Goal: Task Accomplishment & Management: Complete application form

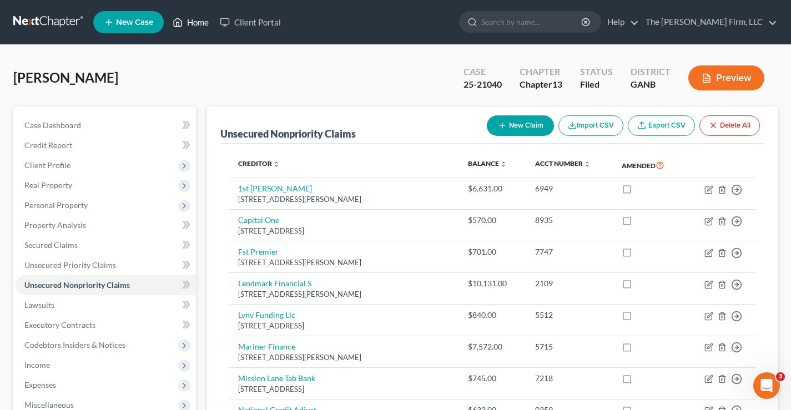
click at [192, 23] on link "Home" at bounding box center [190, 22] width 47 height 20
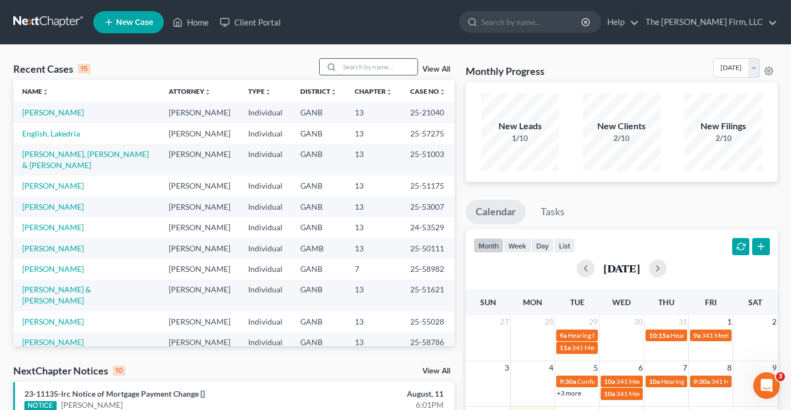
click at [357, 67] on input "search" at bounding box center [379, 67] width 78 height 16
type input "[PERSON_NAME]"
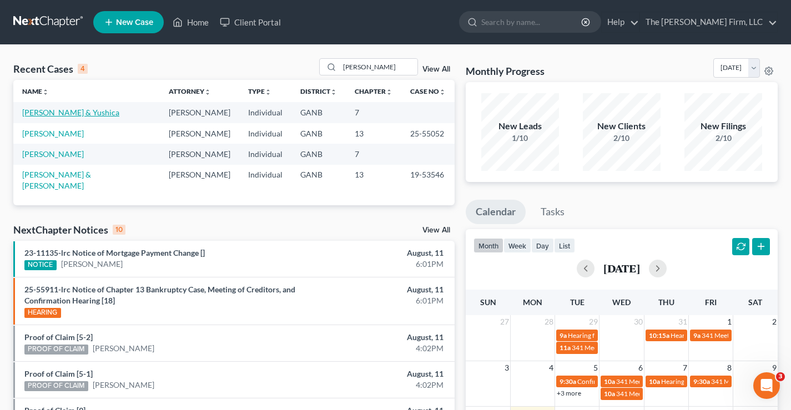
click at [55, 111] on link "[PERSON_NAME] & Yushica" at bounding box center [70, 112] width 97 height 9
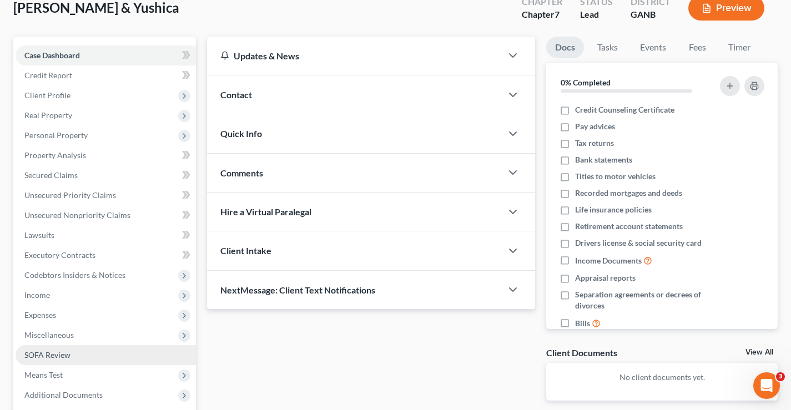
scroll to position [180, 0]
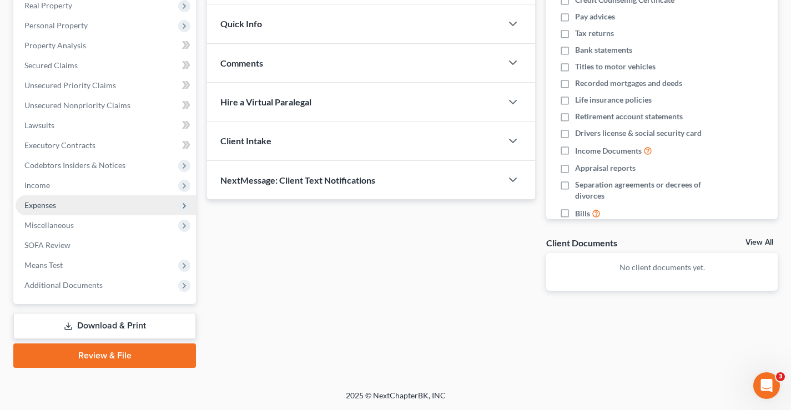
click at [42, 206] on span "Expenses" at bounding box center [40, 204] width 32 height 9
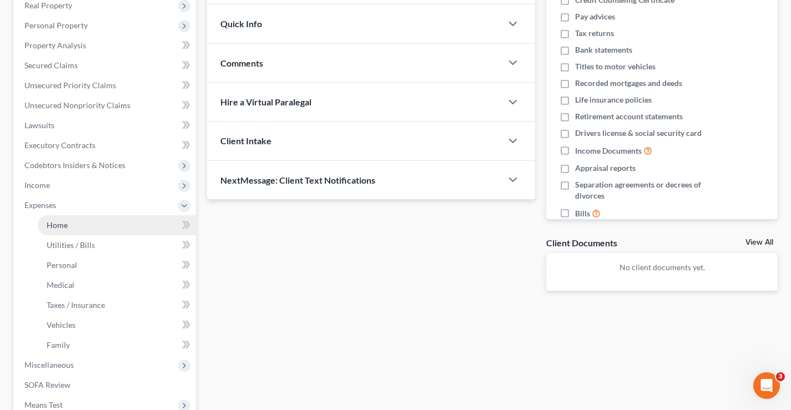
click at [61, 224] on span "Home" at bounding box center [57, 224] width 21 height 9
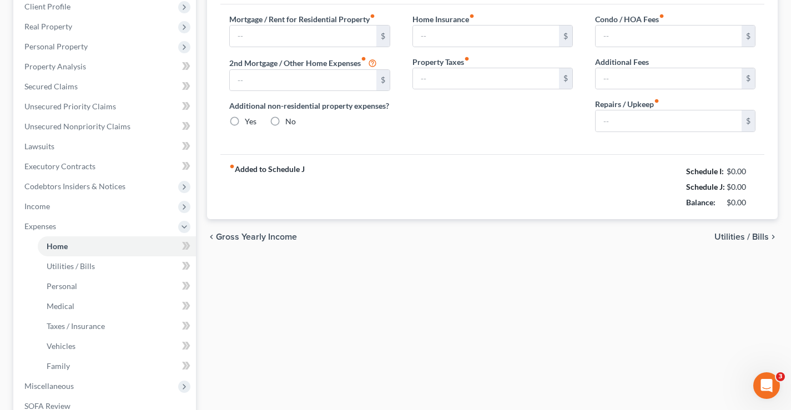
type input "1,700.00"
radio input "true"
type input "0.00"
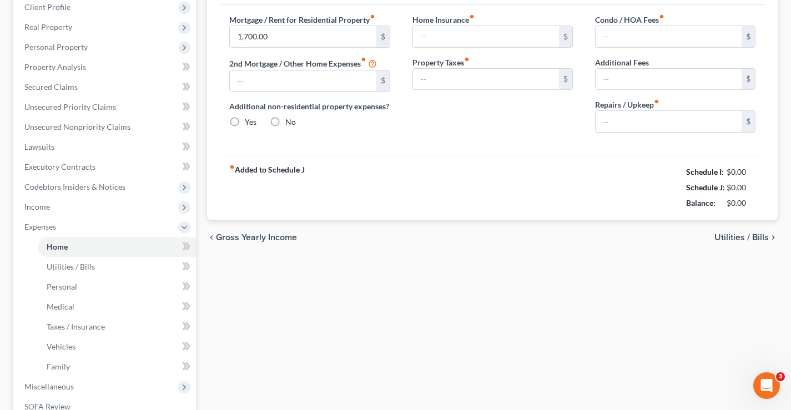
type input "0.00"
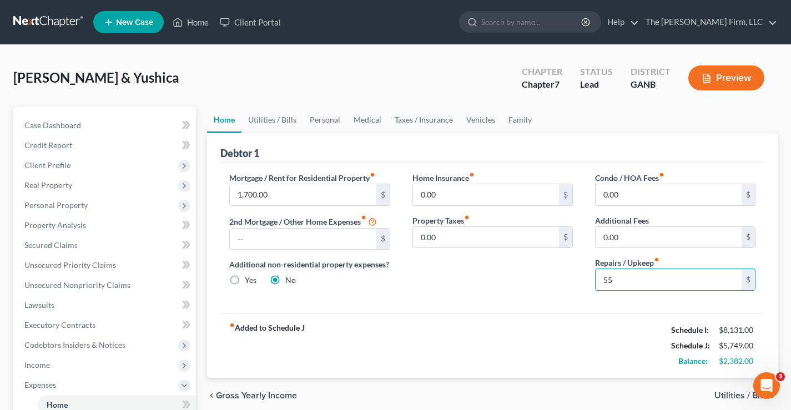
type input "55"
click at [730, 393] on span "Utilities / Bills" at bounding box center [741, 395] width 54 height 9
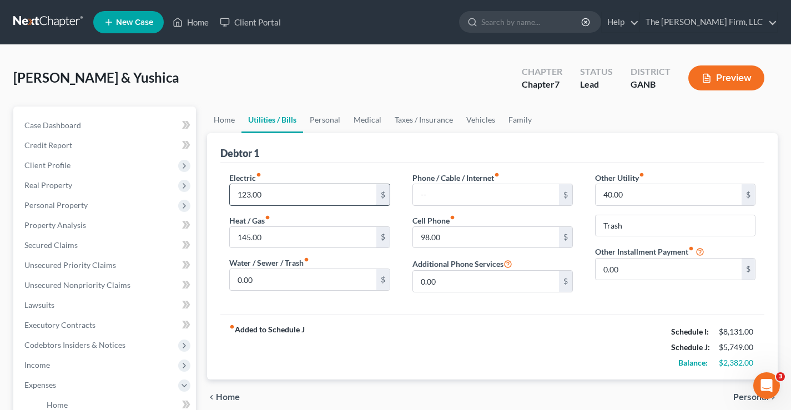
click at [241, 195] on input "123.00" at bounding box center [303, 194] width 146 height 21
type input "255"
click at [253, 282] on input "0.00" at bounding box center [303, 279] width 146 height 21
type input "35"
click at [744, 398] on span "Personal" at bounding box center [751, 397] width 36 height 9
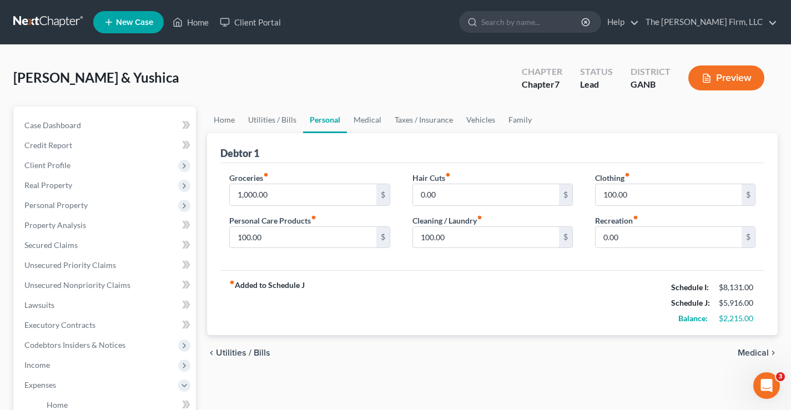
click at [761, 356] on span "Medical" at bounding box center [753, 353] width 31 height 9
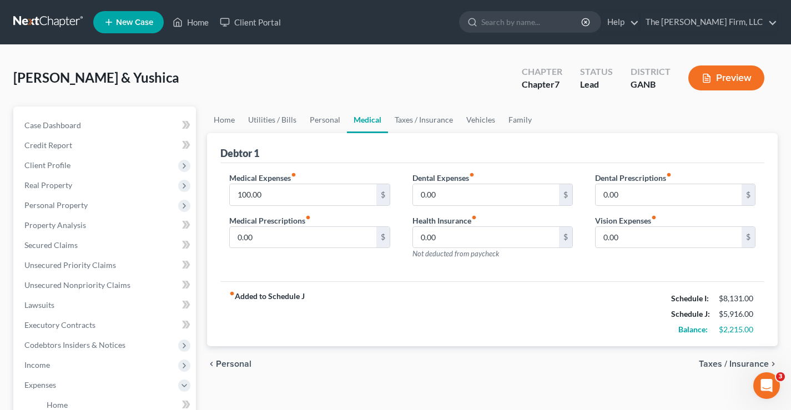
click at [721, 362] on span "Taxes / Insurance" at bounding box center [734, 364] width 70 height 9
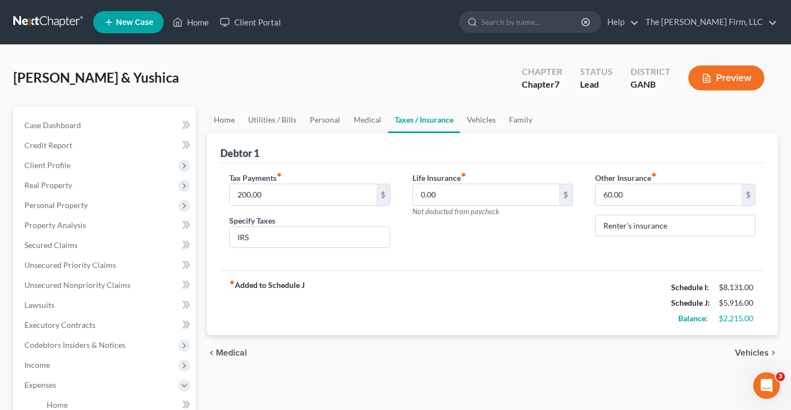
click at [743, 351] on span "Vehicles" at bounding box center [752, 353] width 34 height 9
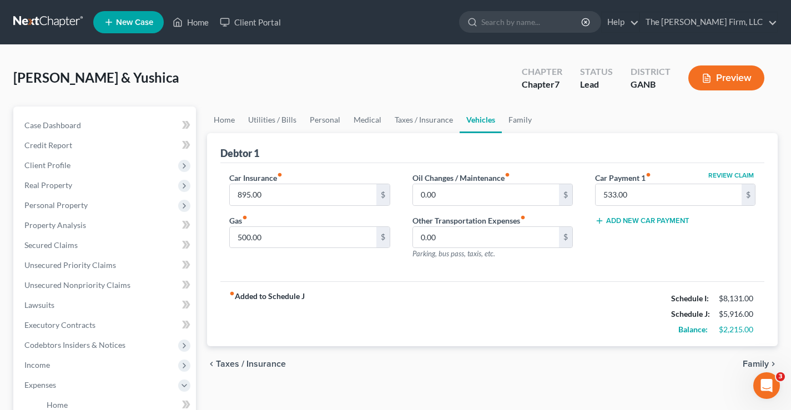
click at [748, 362] on span "Family" at bounding box center [756, 364] width 26 height 9
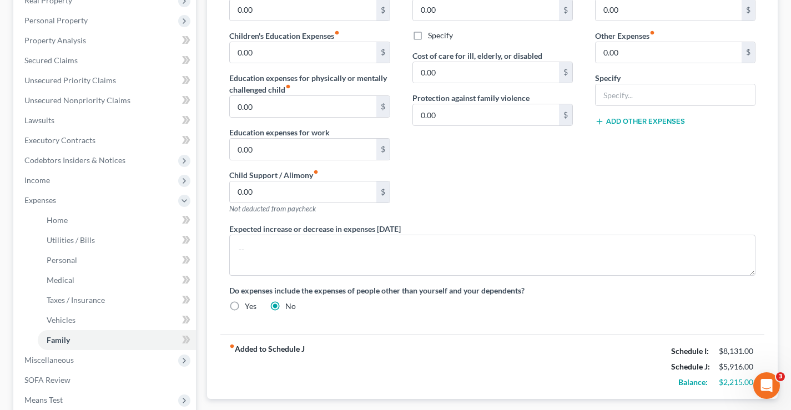
scroll to position [277, 0]
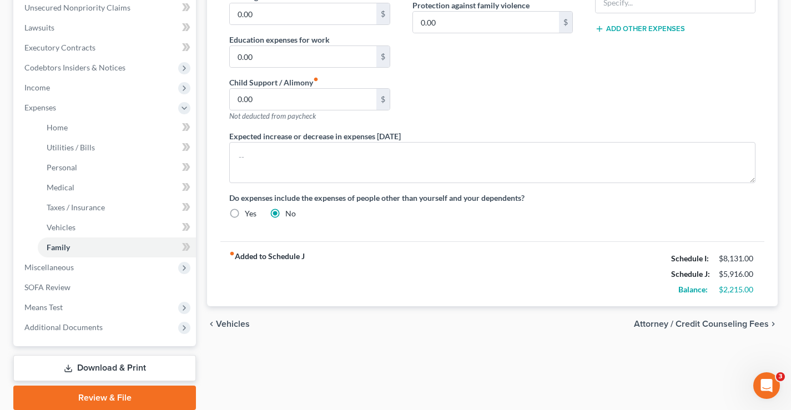
click at [698, 324] on span "Attorney / Credit Counseling Fees" at bounding box center [701, 324] width 135 height 9
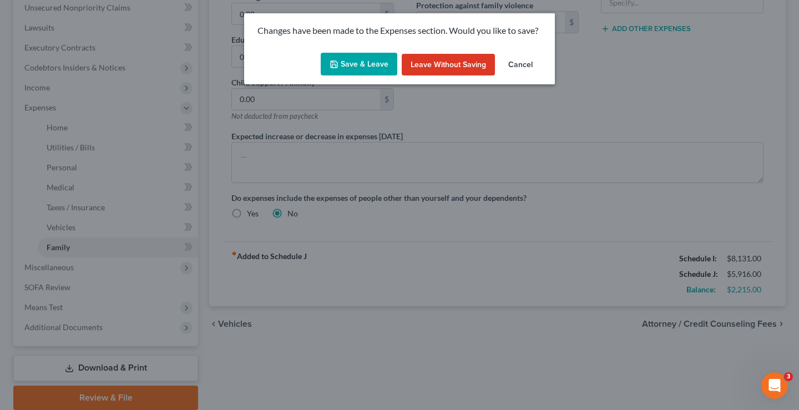
click at [366, 65] on button "Save & Leave" at bounding box center [359, 64] width 77 height 23
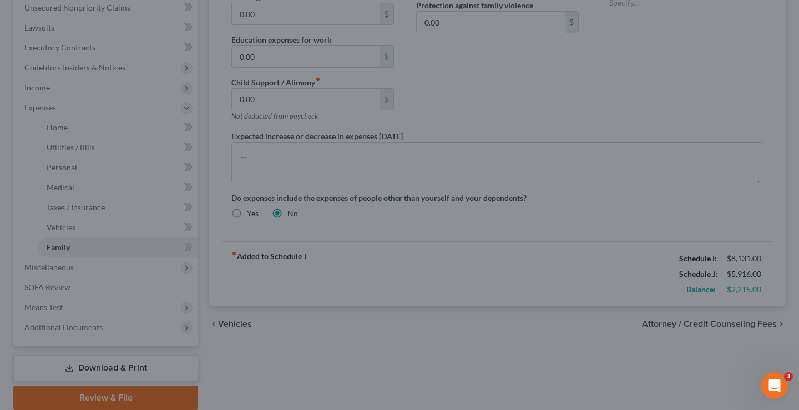
select select "0"
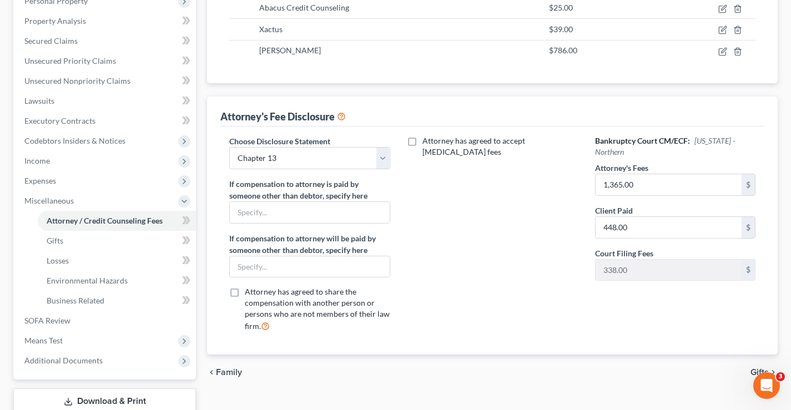
scroll to position [111, 0]
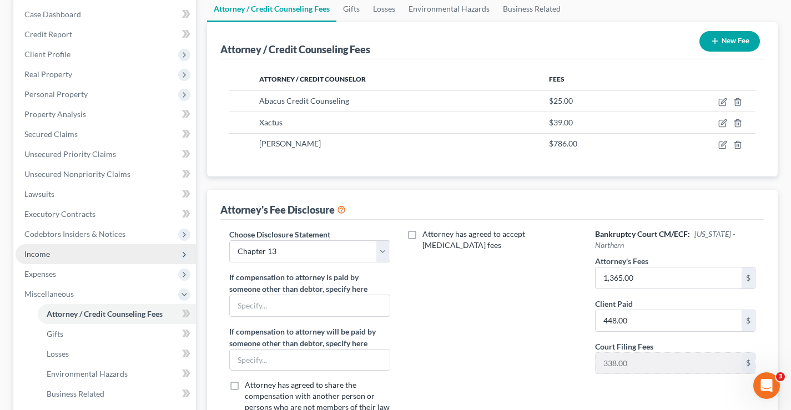
click at [38, 253] on span "Income" at bounding box center [37, 253] width 26 height 9
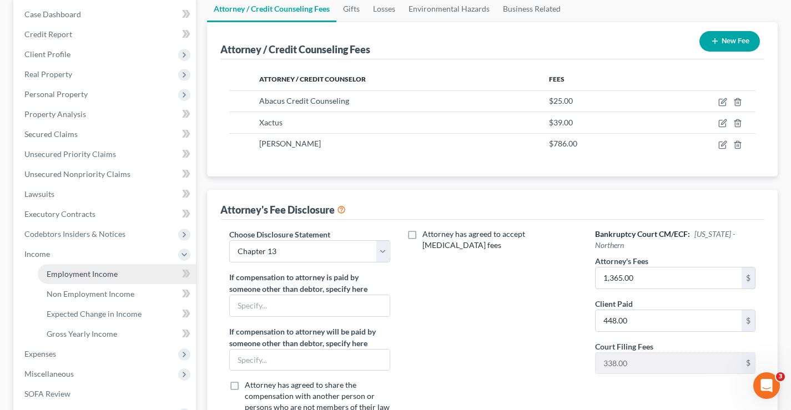
click at [87, 274] on span "Employment Income" at bounding box center [82, 273] width 71 height 9
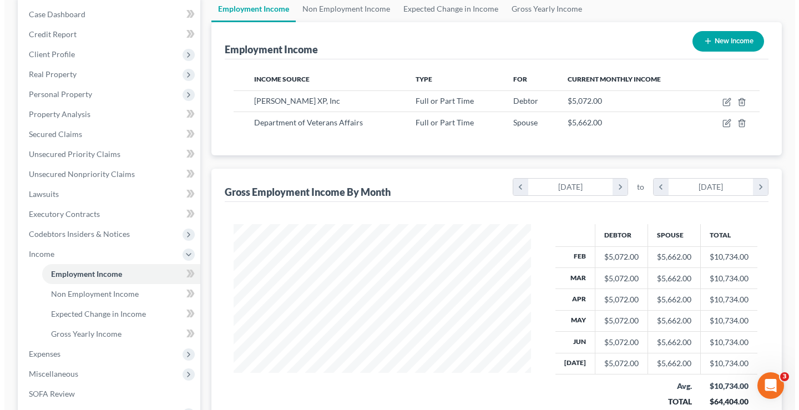
scroll to position [166, 0]
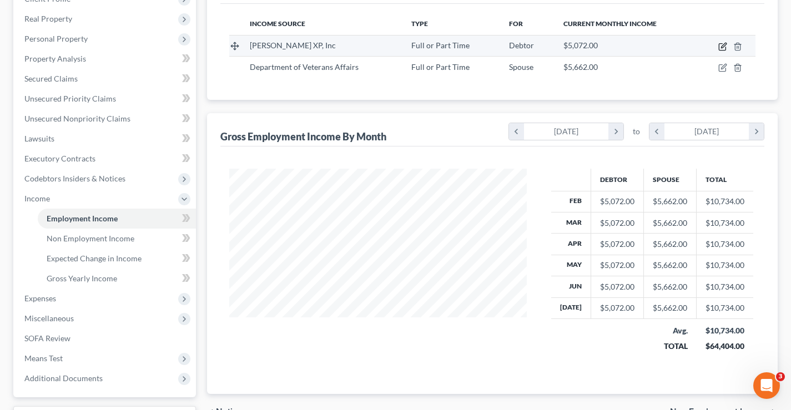
click at [722, 47] on icon "button" at bounding box center [722, 46] width 9 height 9
select select "0"
select select "10"
select select "0"
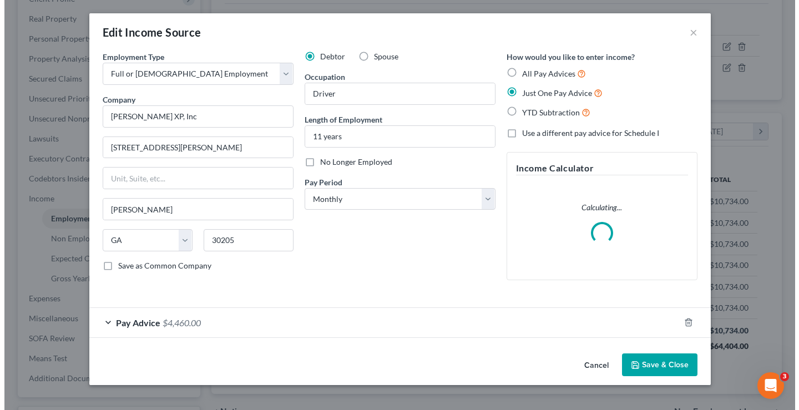
scroll to position [199, 324]
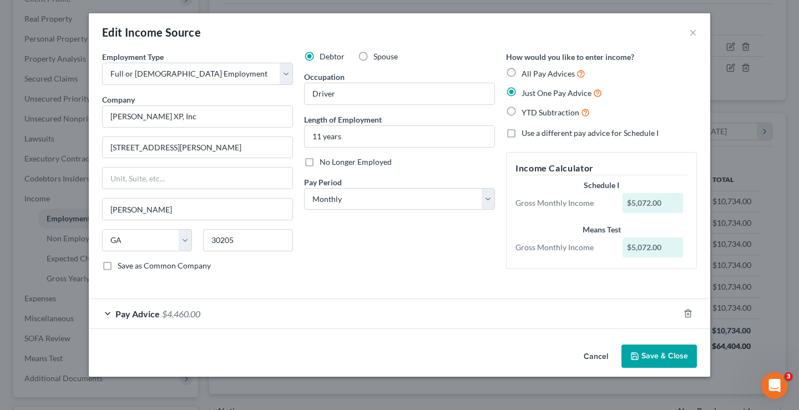
click at [170, 312] on span "$4,460.00" at bounding box center [181, 314] width 38 height 11
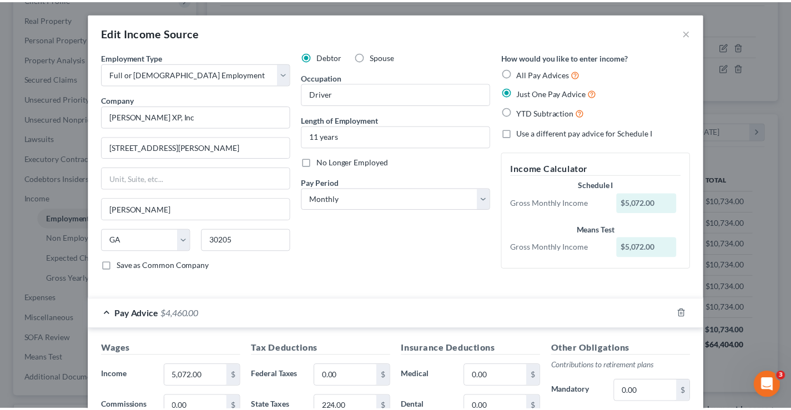
scroll to position [251, 0]
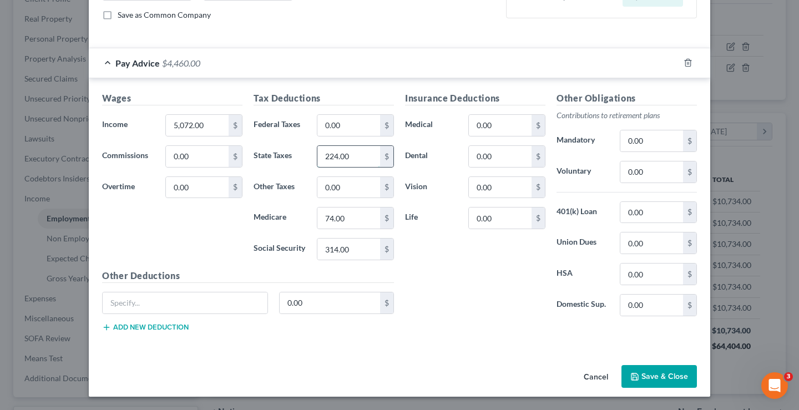
click at [333, 156] on input "224.00" at bounding box center [348, 156] width 63 height 21
type input "760"
click at [650, 276] on input "0.00" at bounding box center [651, 274] width 63 height 21
click at [350, 184] on input "0.00" at bounding box center [348, 187] width 63 height 21
click at [667, 373] on button "Save & Close" at bounding box center [659, 376] width 75 height 23
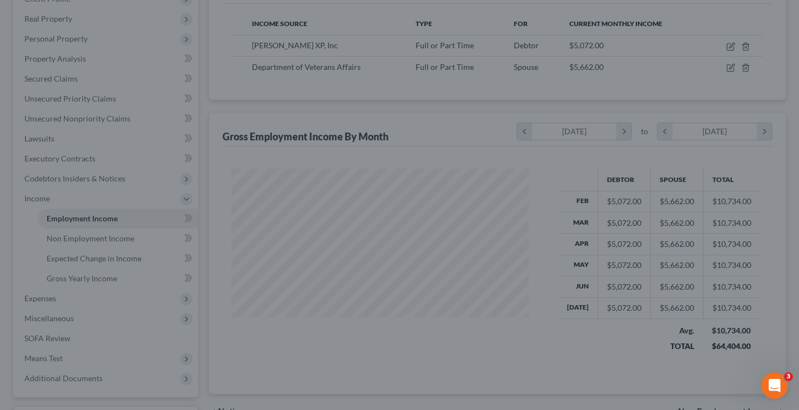
scroll to position [554785, 554664]
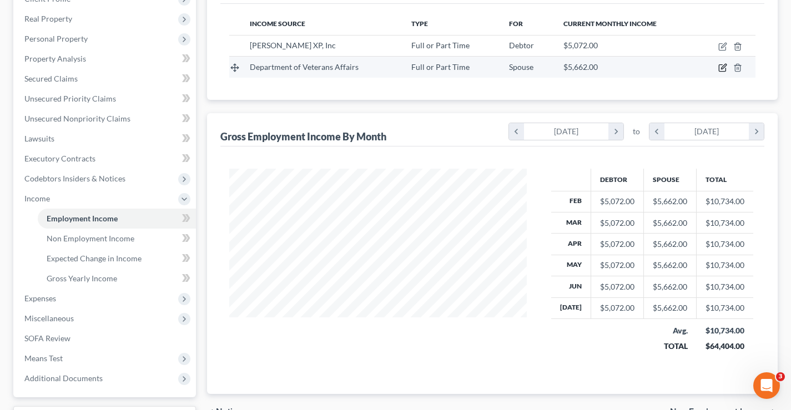
click at [719, 64] on icon "button" at bounding box center [722, 67] width 9 height 9
select select "0"
select select "10"
select select "0"
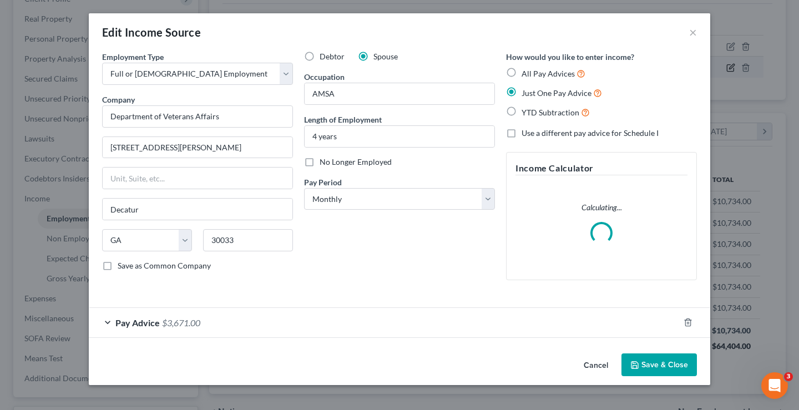
scroll to position [199, 324]
click at [160, 322] on div "Pay Advice $3,671.00" at bounding box center [384, 322] width 591 height 29
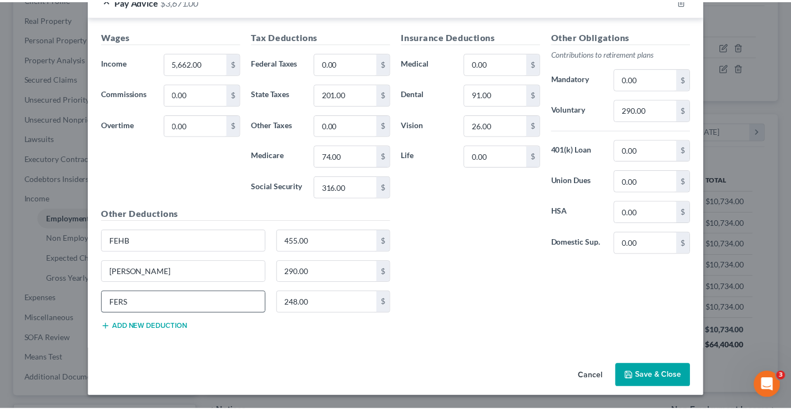
scroll to position [313, 0]
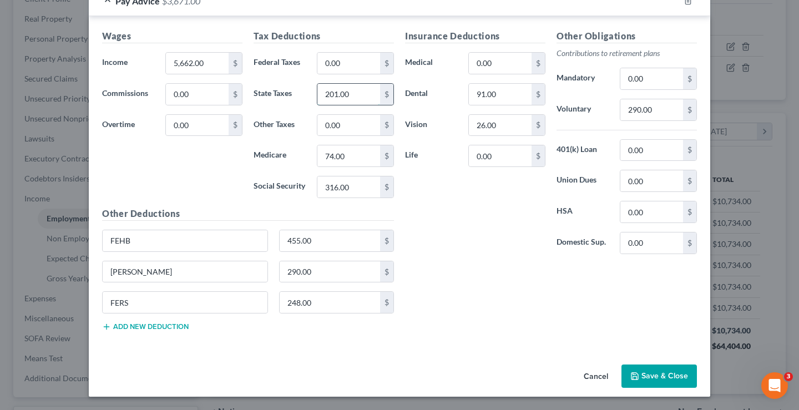
click at [323, 95] on input "201.00" at bounding box center [348, 94] width 63 height 21
type input "555"
click at [648, 211] on input "0.00" at bounding box center [651, 211] width 63 height 21
click at [657, 376] on button "Save & Close" at bounding box center [659, 376] width 75 height 23
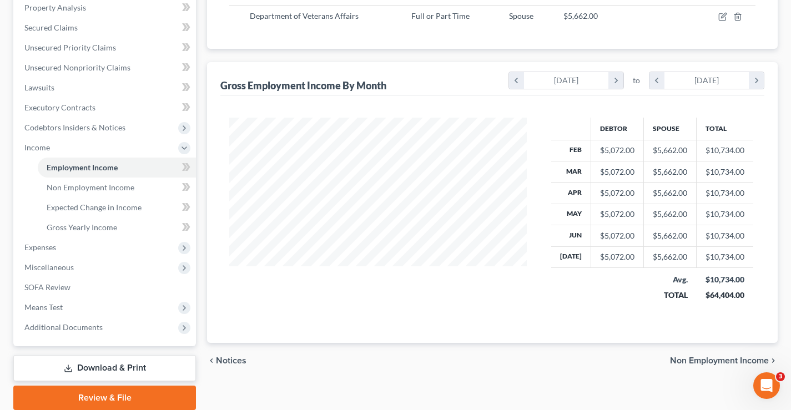
scroll to position [260, 0]
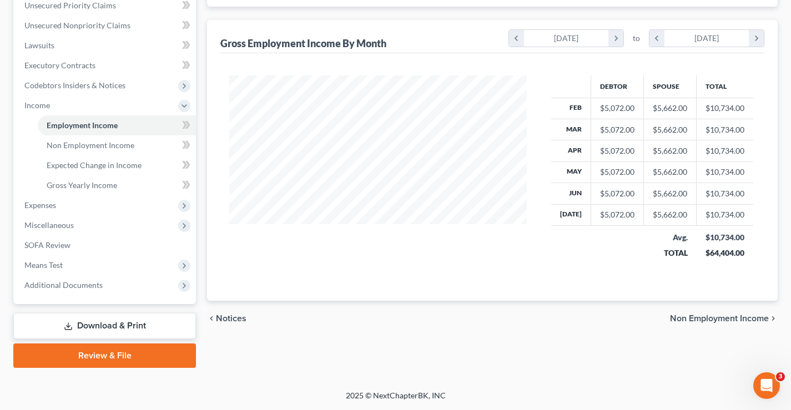
click at [695, 317] on span "Non Employment Income" at bounding box center [719, 318] width 99 height 9
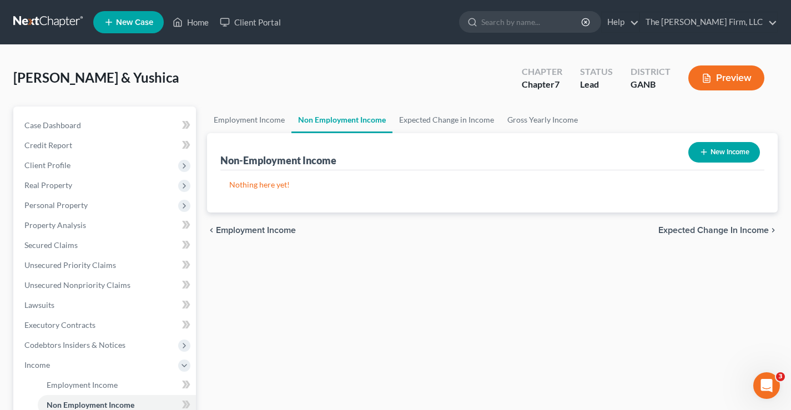
click at [682, 233] on span "Expected Change in Income" at bounding box center [713, 230] width 110 height 9
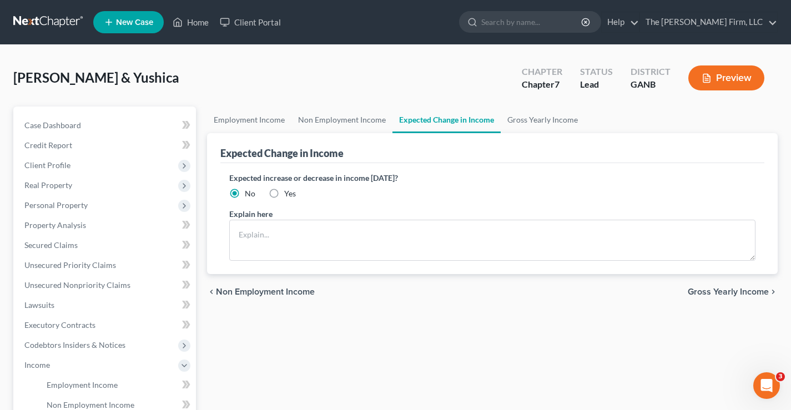
click at [700, 289] on span "Gross Yearly Income" at bounding box center [728, 291] width 81 height 9
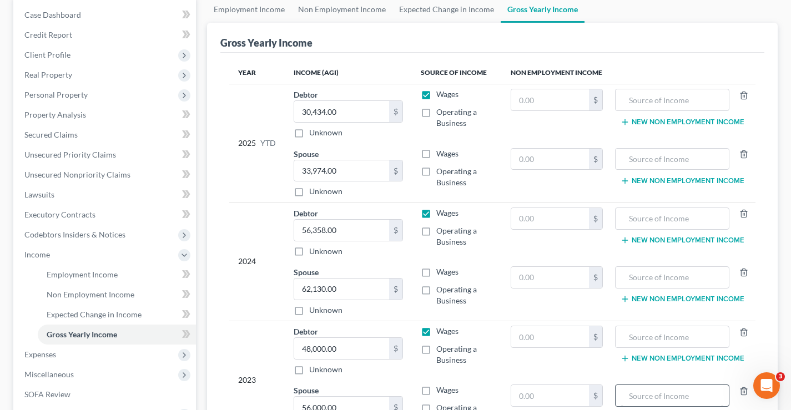
scroll to position [260, 0]
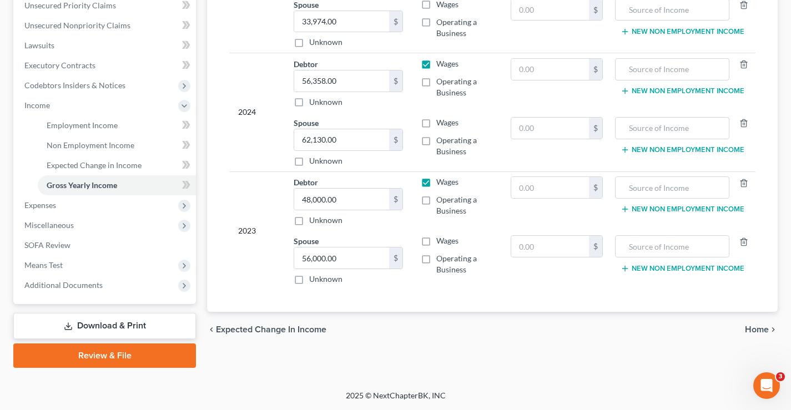
click at [759, 327] on span "Home" at bounding box center [757, 329] width 24 height 9
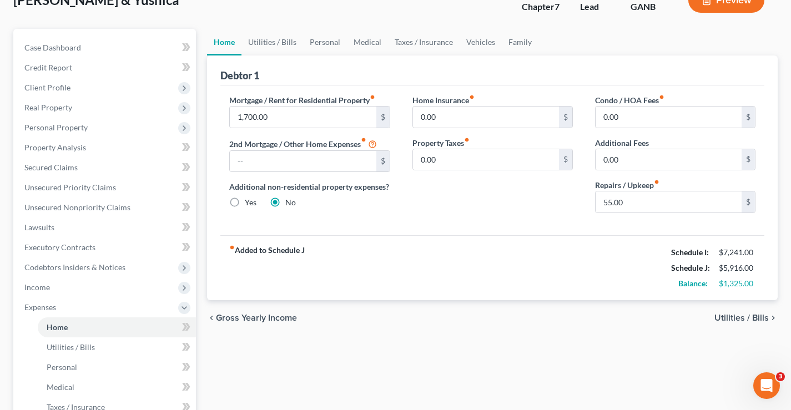
scroll to position [222, 0]
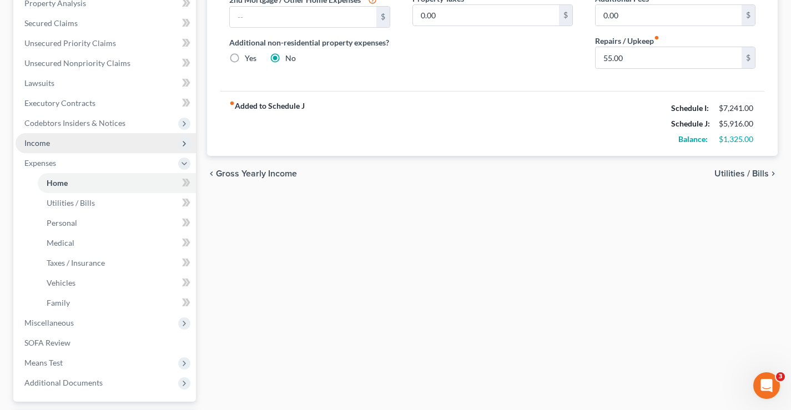
click at [48, 146] on span "Income" at bounding box center [37, 142] width 26 height 9
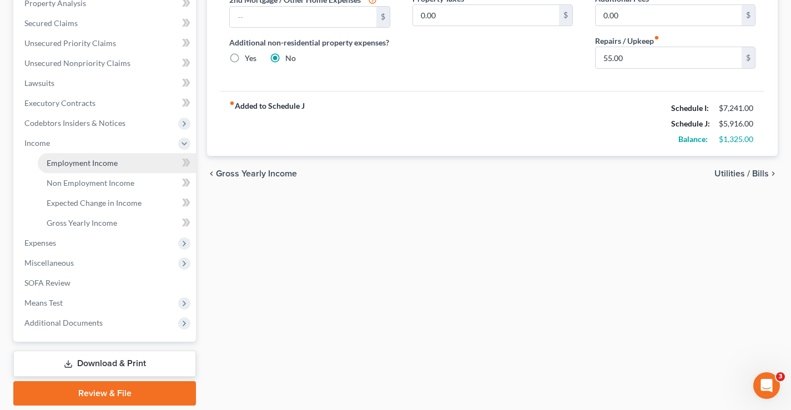
click at [95, 164] on span "Employment Income" at bounding box center [82, 162] width 71 height 9
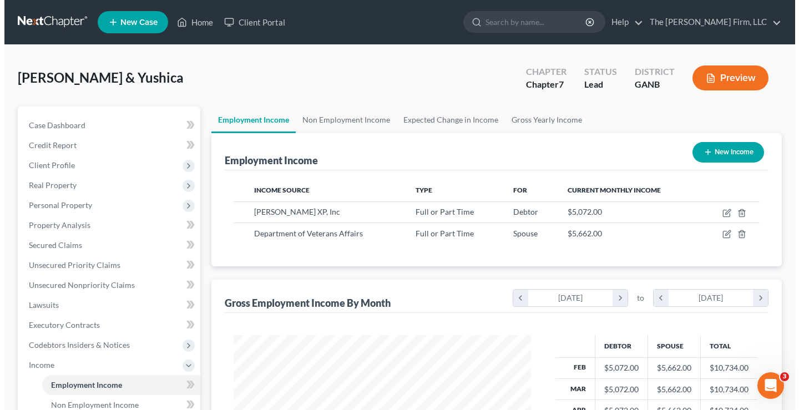
scroll to position [199, 320]
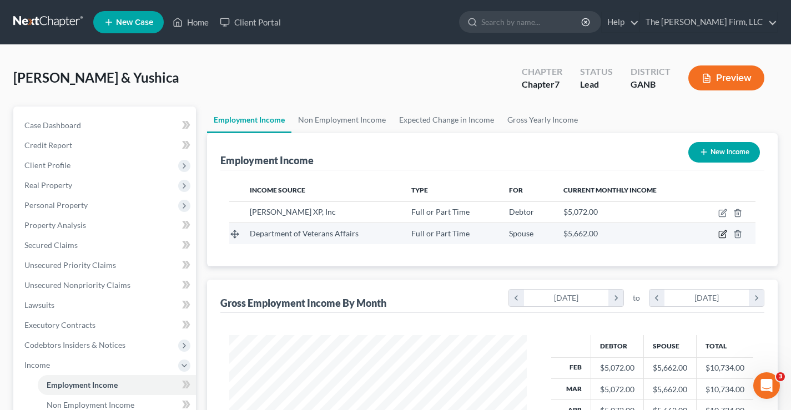
click at [723, 234] on icon "button" at bounding box center [722, 234] width 9 height 9
select select "0"
select select "10"
select select "0"
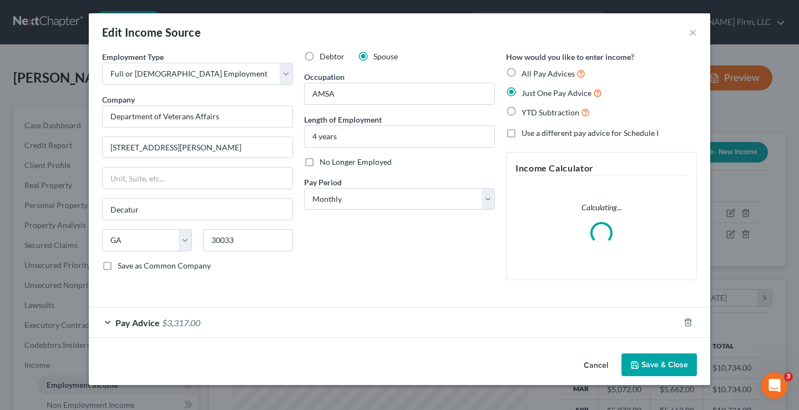
scroll to position [199, 324]
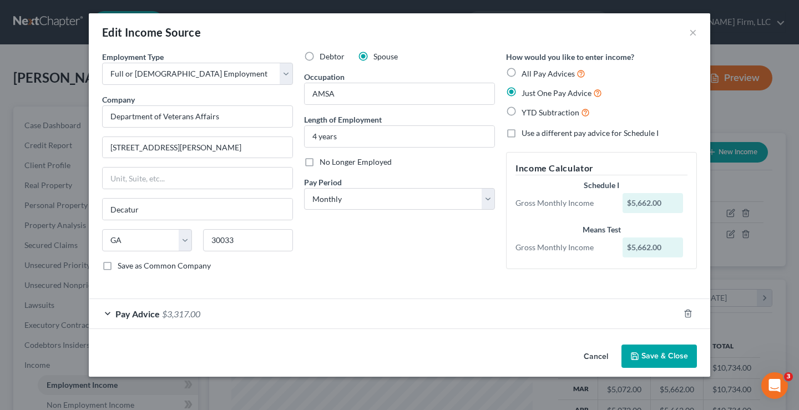
click at [148, 322] on div "Pay Advice $3,317.00" at bounding box center [384, 313] width 591 height 29
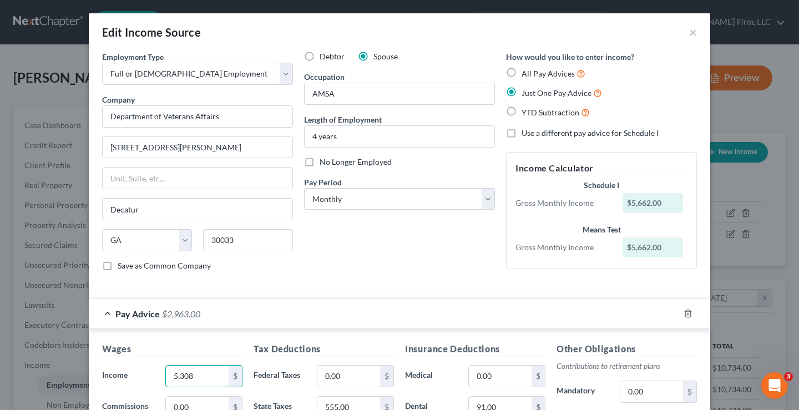
type input "5,308"
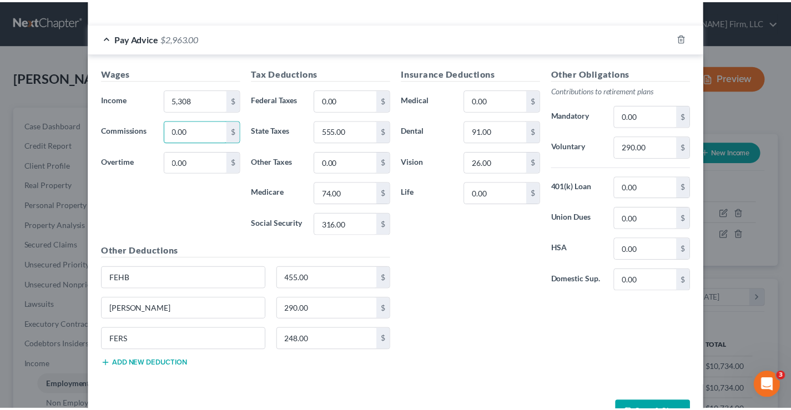
scroll to position [313, 0]
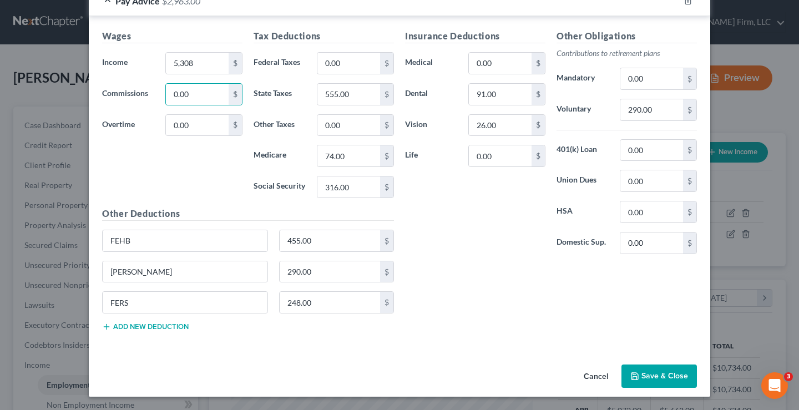
click at [651, 374] on button "Save & Close" at bounding box center [659, 376] width 75 height 23
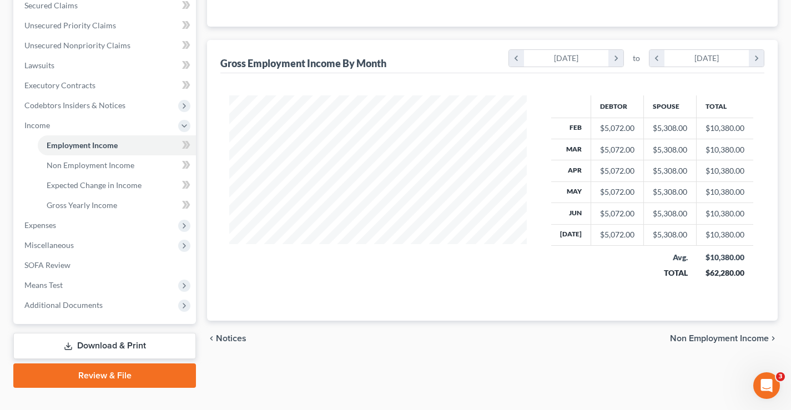
scroll to position [260, 0]
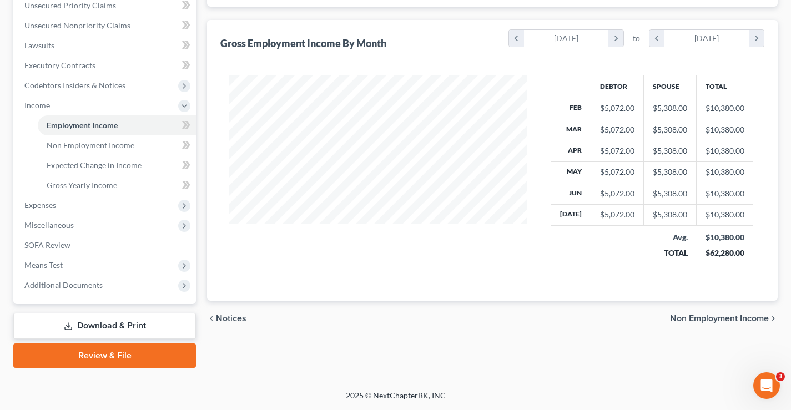
click at [702, 315] on span "Non Employment Income" at bounding box center [719, 318] width 99 height 9
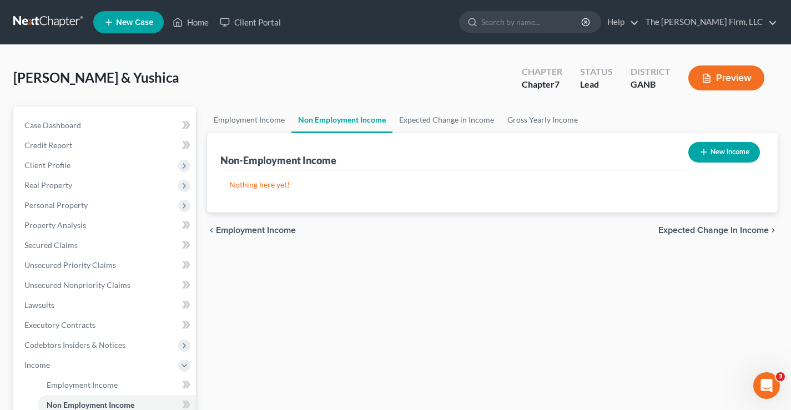
click at [698, 230] on span "Expected Change in Income" at bounding box center [713, 230] width 110 height 9
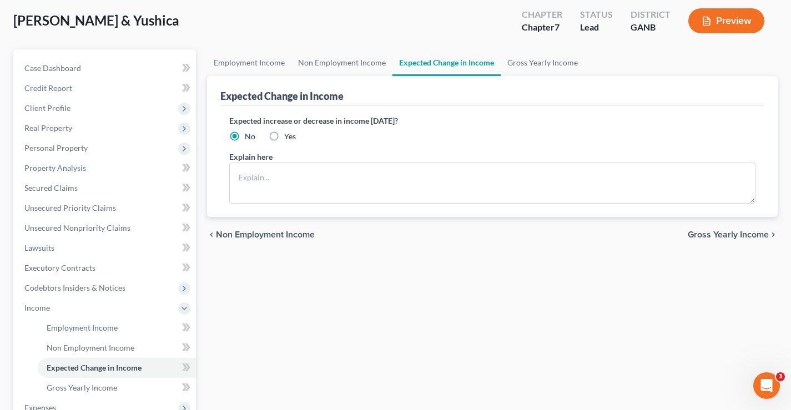
scroll to position [260, 0]
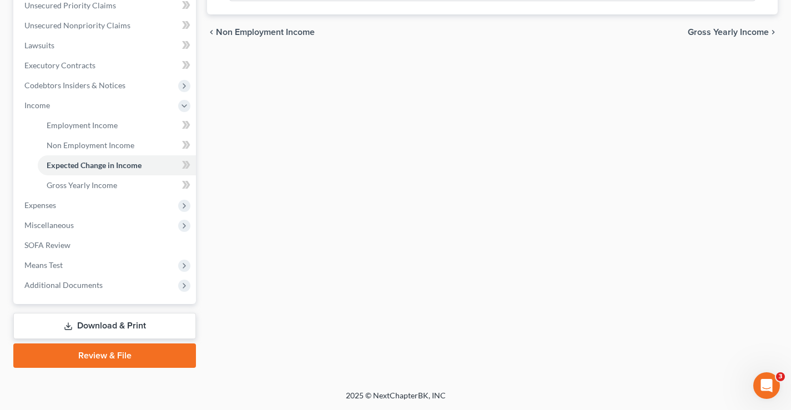
click at [736, 31] on span "Gross Yearly Income" at bounding box center [728, 32] width 81 height 9
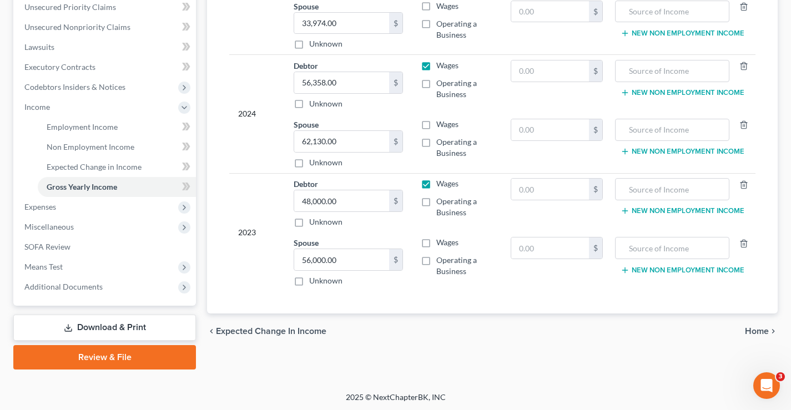
scroll to position [260, 0]
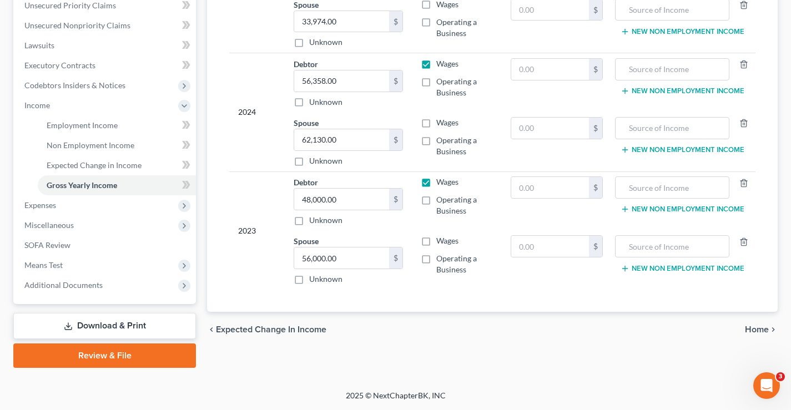
click at [746, 330] on span "Home" at bounding box center [757, 329] width 24 height 9
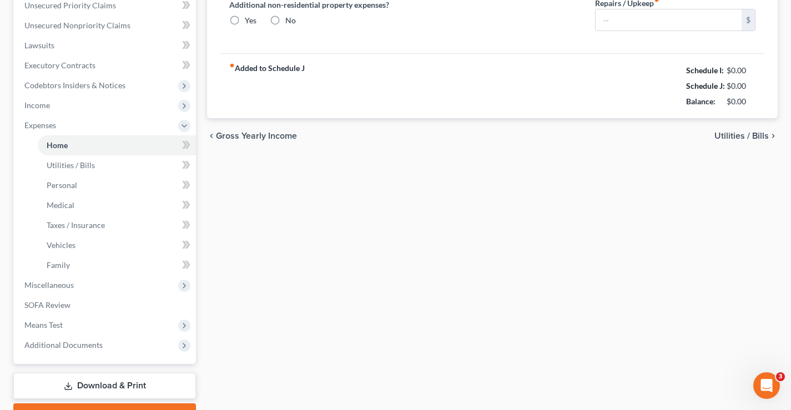
type input "1,700.00"
radio input "true"
type input "0.00"
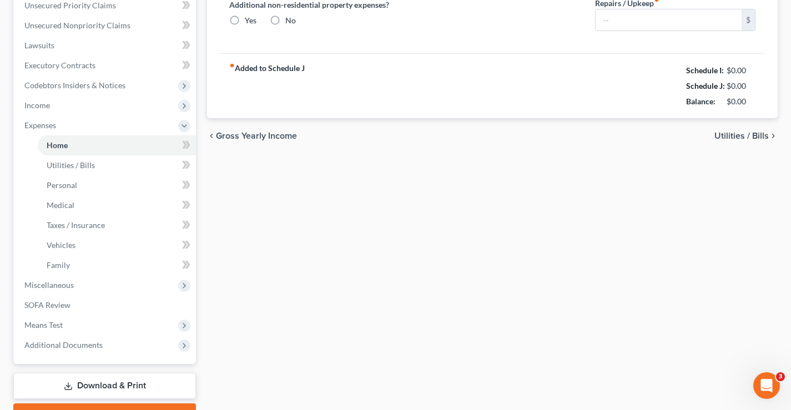
type input "0.00"
type input "55.00"
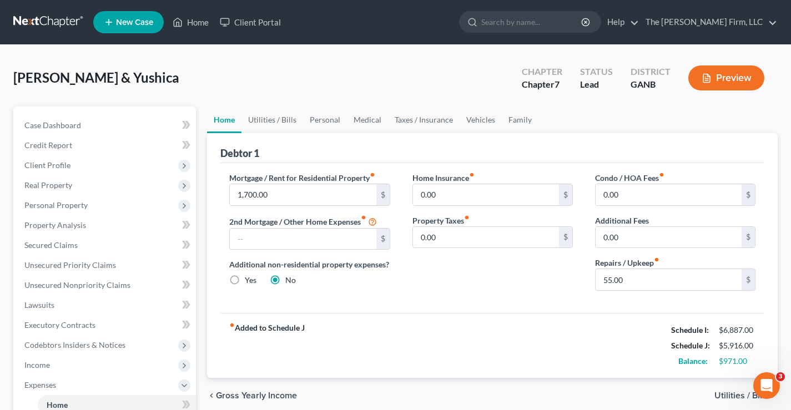
click at [729, 393] on span "Utilities / Bills" at bounding box center [741, 395] width 54 height 9
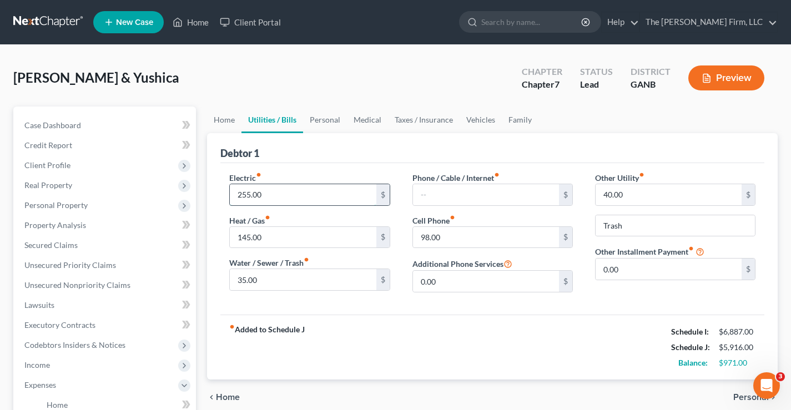
click at [240, 196] on input "255.00" at bounding box center [303, 194] width 146 height 21
type input "375"
click at [304, 279] on input "35.00" at bounding box center [303, 279] width 146 height 21
click at [432, 191] on input "text" at bounding box center [486, 194] width 146 height 21
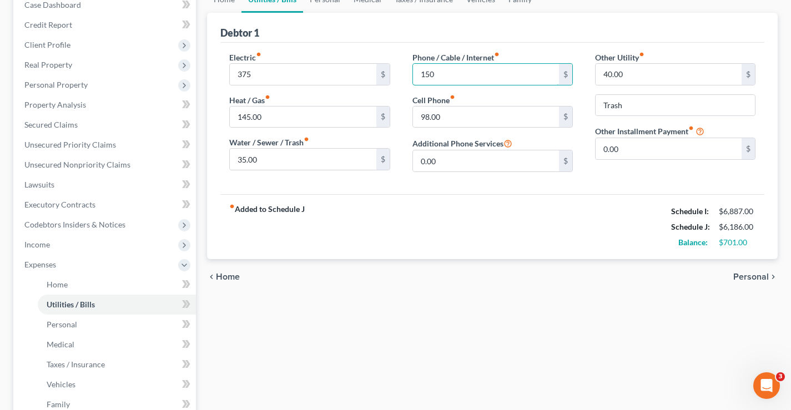
scroll to position [222, 0]
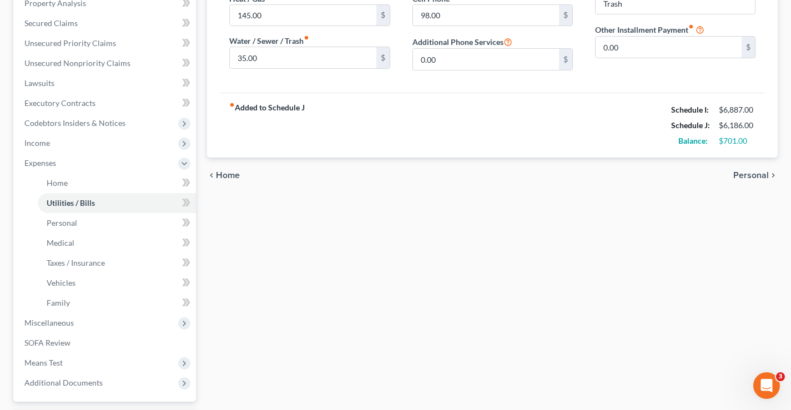
type input "150"
click at [738, 175] on span "Personal" at bounding box center [751, 175] width 36 height 9
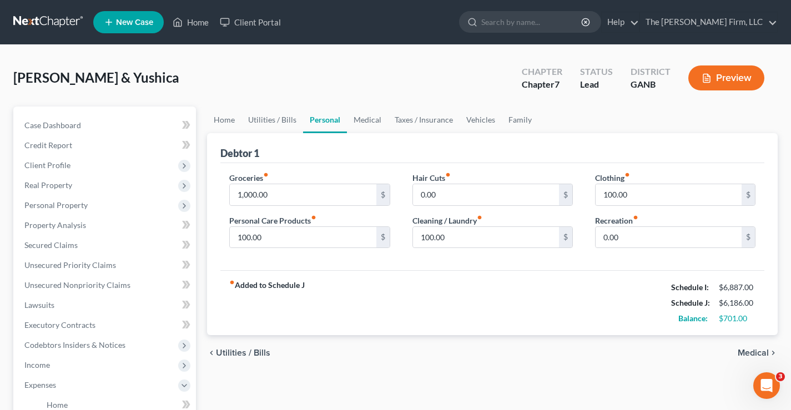
click at [749, 349] on span "Medical" at bounding box center [753, 353] width 31 height 9
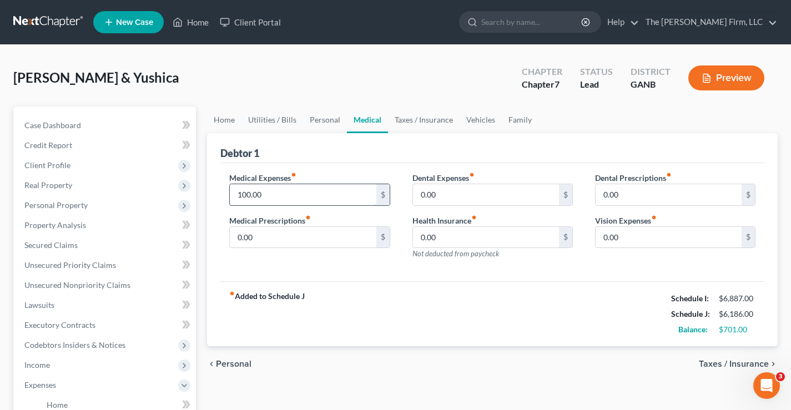
click at [251, 195] on input "100.00" at bounding box center [303, 194] width 146 height 21
type input "120"
click at [296, 241] on input "0.00" at bounding box center [303, 237] width 146 height 21
click at [742, 364] on span "Taxes / Insurance" at bounding box center [734, 364] width 70 height 9
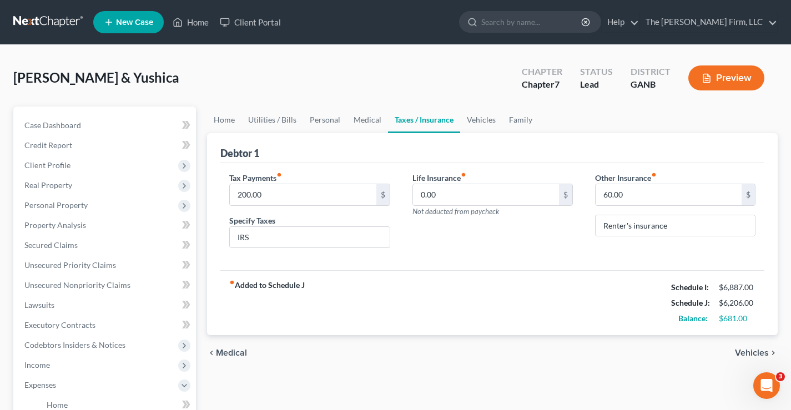
click at [743, 354] on span "Vehicles" at bounding box center [752, 353] width 34 height 9
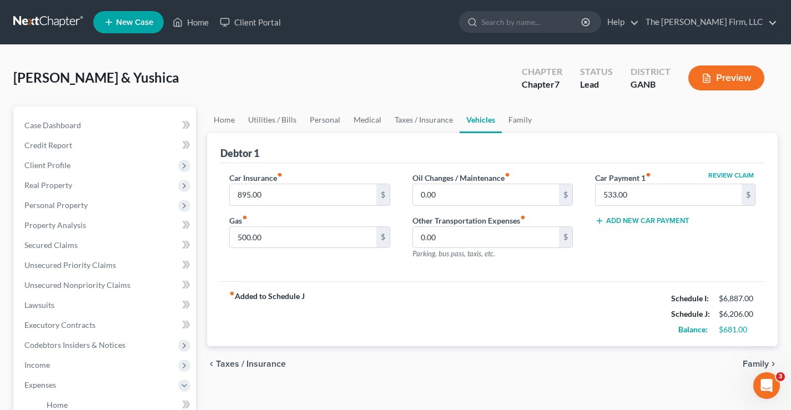
click at [751, 363] on span "Family" at bounding box center [756, 364] width 26 height 9
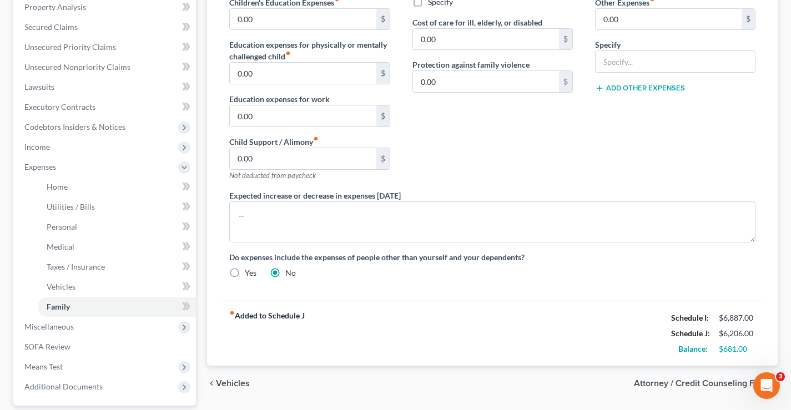
scroll to position [222, 0]
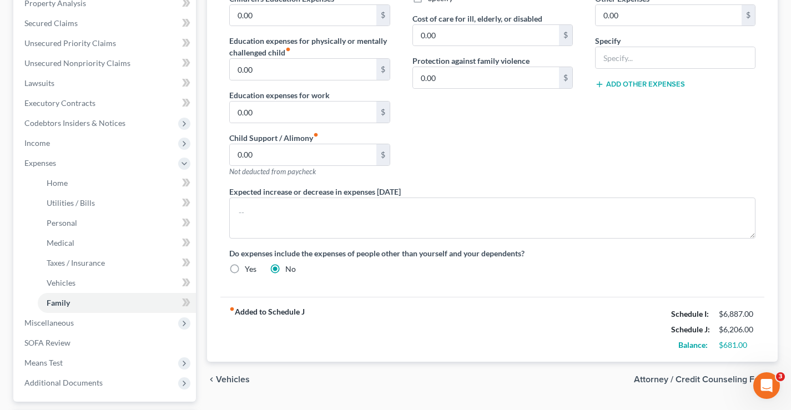
click at [673, 378] on span "Attorney / Credit Counseling Fees" at bounding box center [701, 379] width 135 height 9
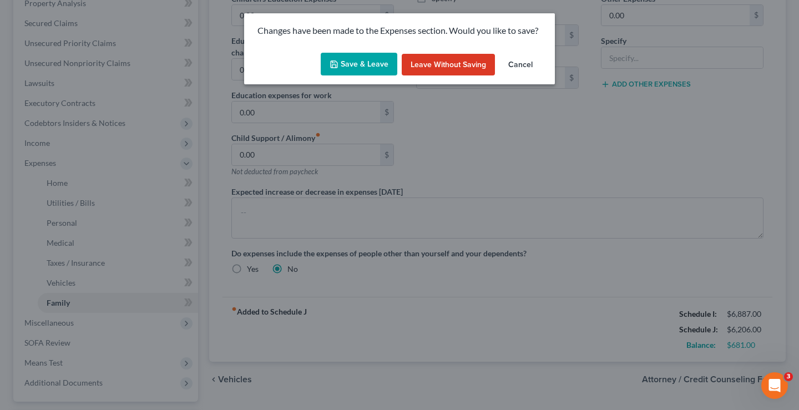
click at [515, 63] on button "Cancel" at bounding box center [520, 65] width 42 height 22
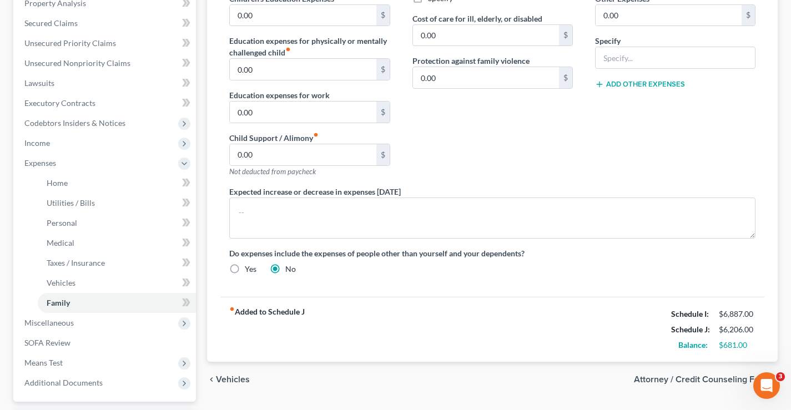
click at [233, 378] on span "Vehicles" at bounding box center [233, 379] width 34 height 9
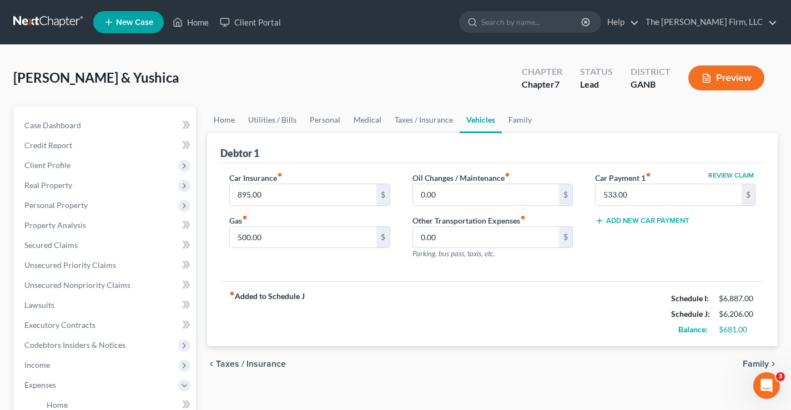
click at [717, 78] on button "Preview" at bounding box center [726, 77] width 76 height 25
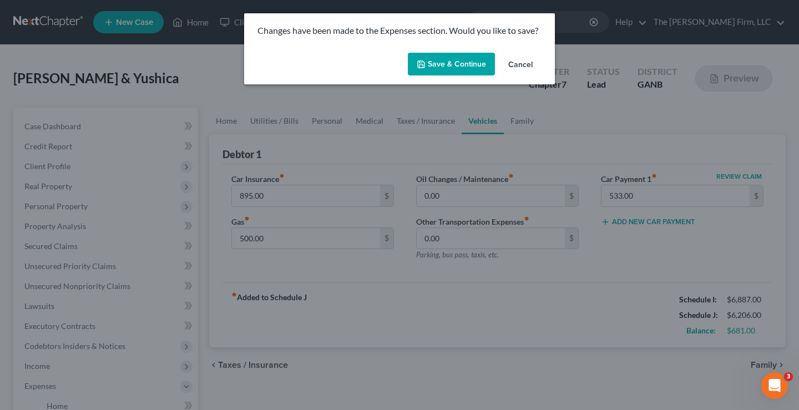
click at [457, 67] on button "Save & Continue" at bounding box center [451, 64] width 87 height 23
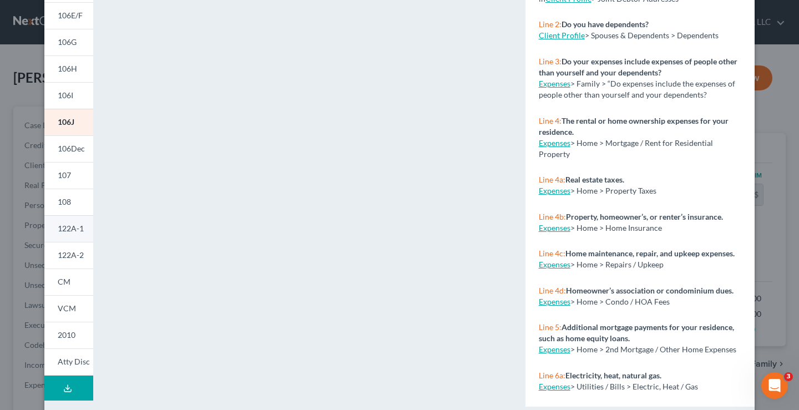
scroll to position [205, 0]
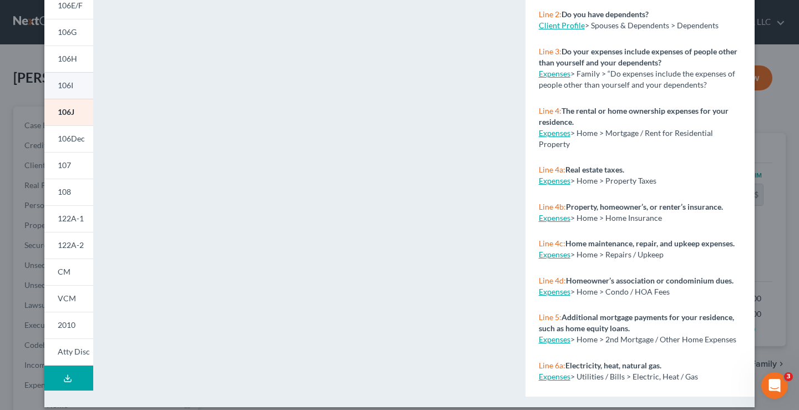
click at [69, 87] on span "106I" at bounding box center [66, 84] width 16 height 9
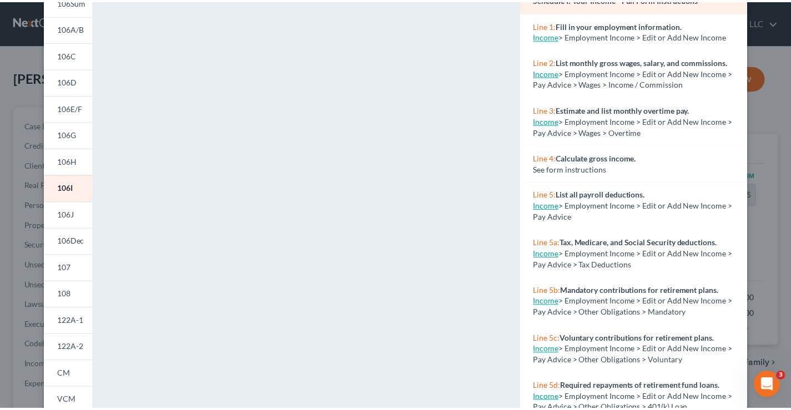
scroll to position [0, 0]
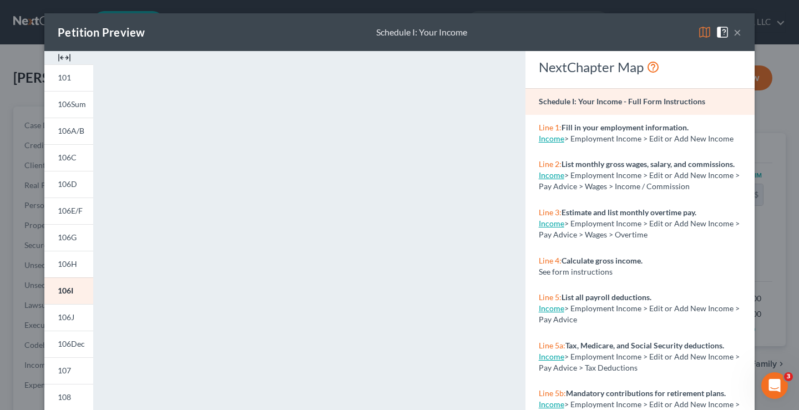
click at [734, 30] on button "×" at bounding box center [738, 32] width 8 height 13
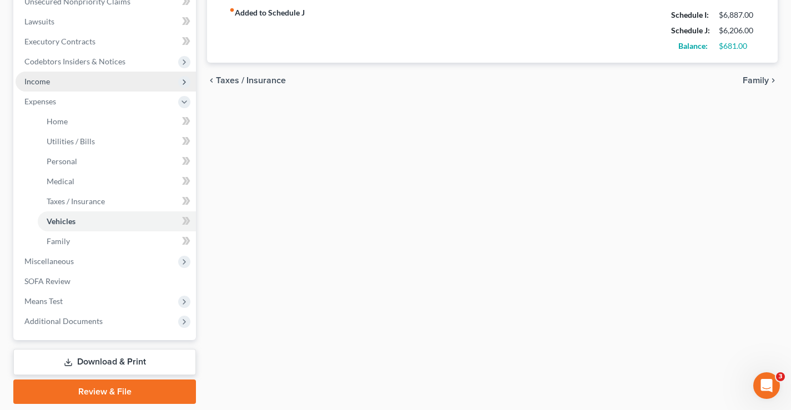
scroll to position [264, 0]
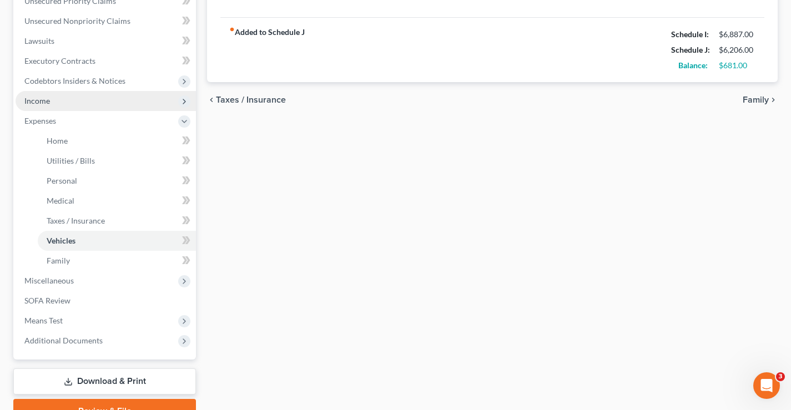
click at [55, 100] on span "Income" at bounding box center [106, 101] width 180 height 20
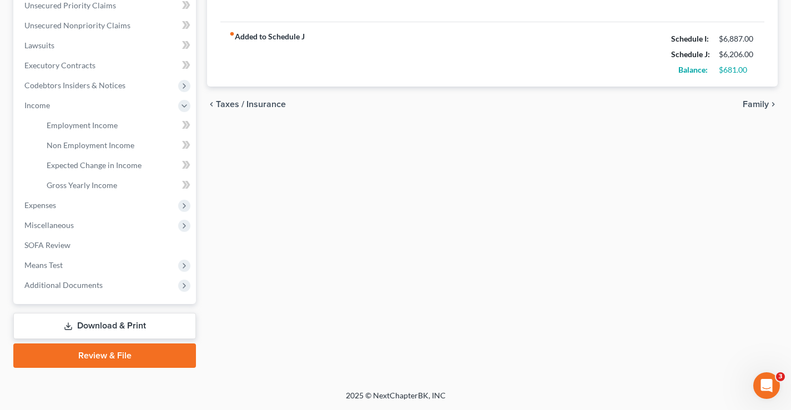
scroll to position [260, 0]
click at [78, 124] on span "Employment Income" at bounding box center [82, 124] width 71 height 9
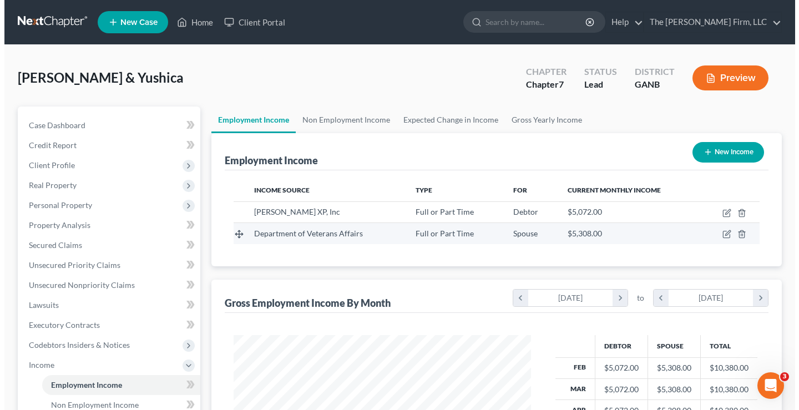
scroll to position [199, 320]
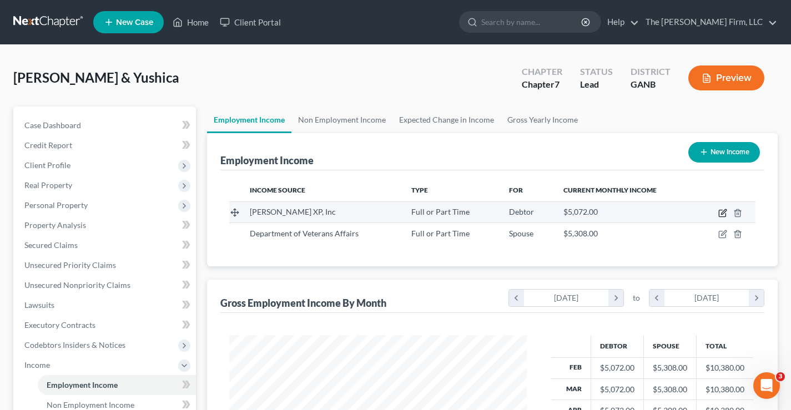
click at [723, 213] on icon "button" at bounding box center [722, 213] width 9 height 9
select select "0"
select select "10"
select select "0"
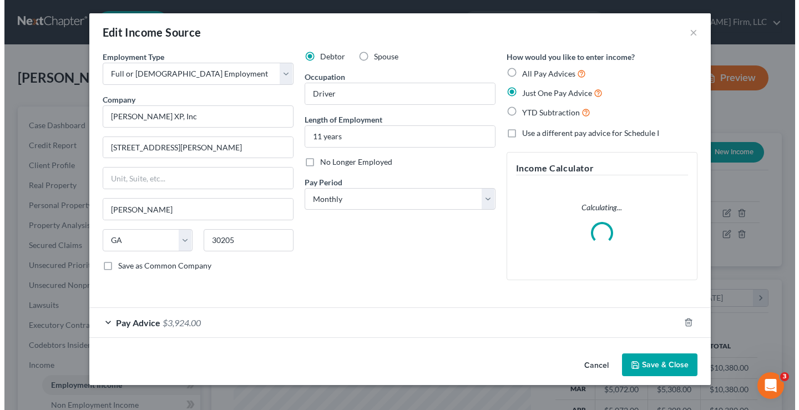
scroll to position [199, 324]
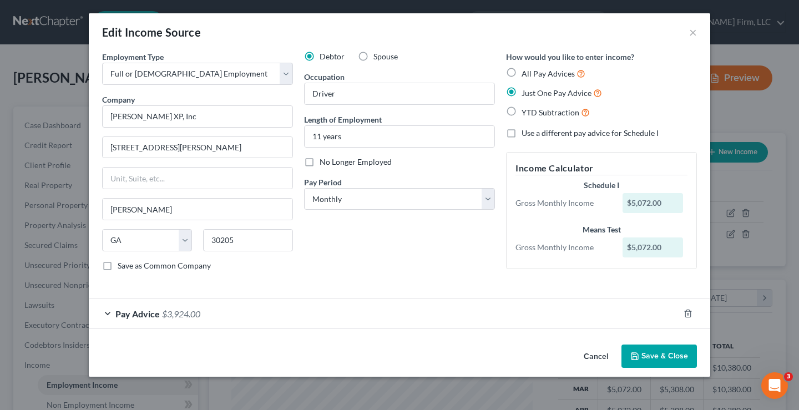
click at [173, 315] on span "$3,924.00" at bounding box center [181, 314] width 38 height 11
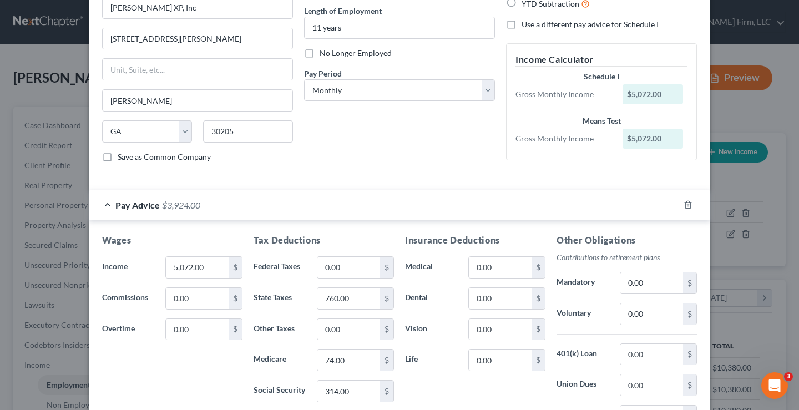
scroll to position [111, 0]
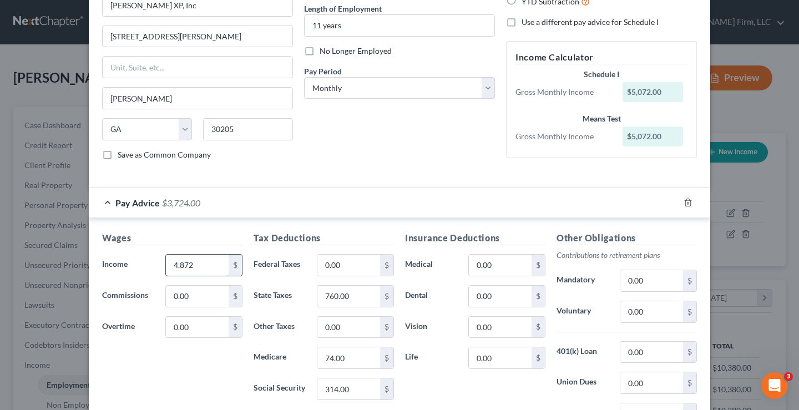
type input "4,872"
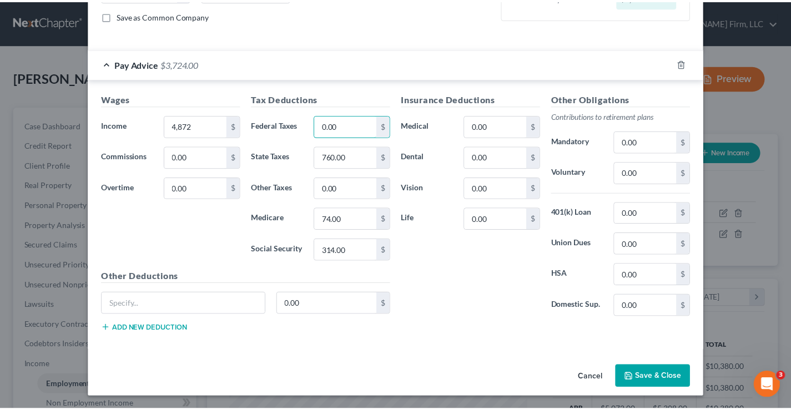
scroll to position [251, 0]
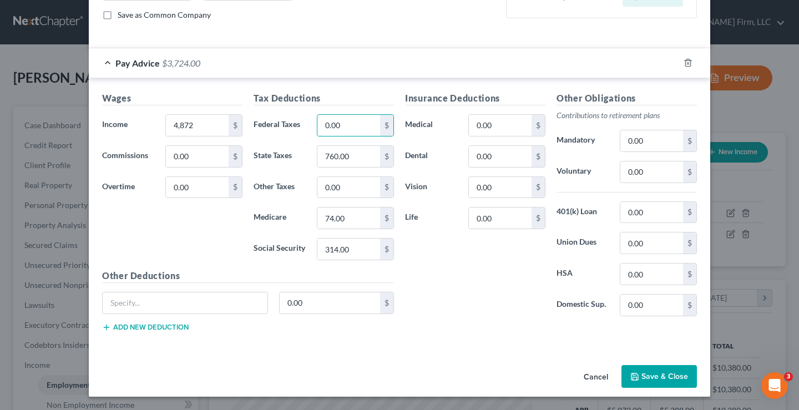
click at [642, 377] on button "Save & Close" at bounding box center [659, 376] width 75 height 23
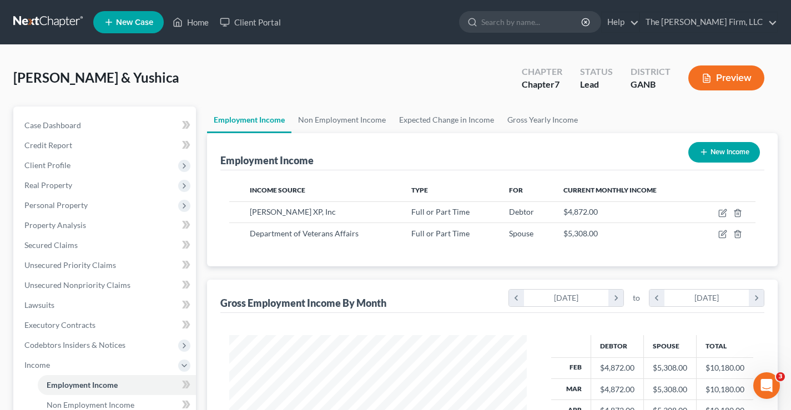
scroll to position [260, 0]
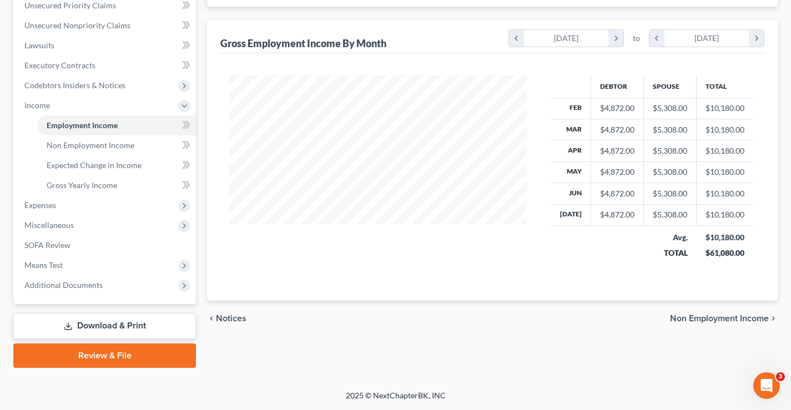
click at [697, 314] on span "Non Employment Income" at bounding box center [719, 318] width 99 height 9
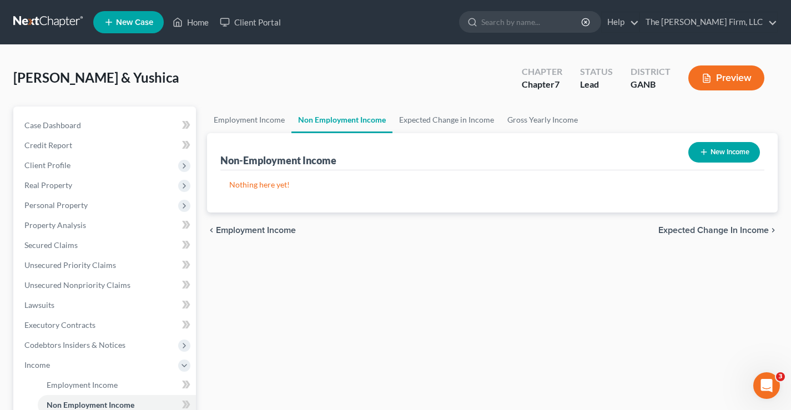
click at [681, 234] on span "Expected Change in Income" at bounding box center [713, 230] width 110 height 9
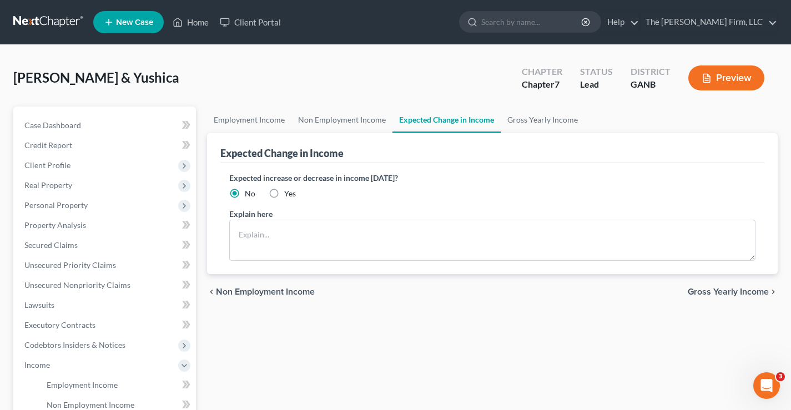
scroll to position [166, 0]
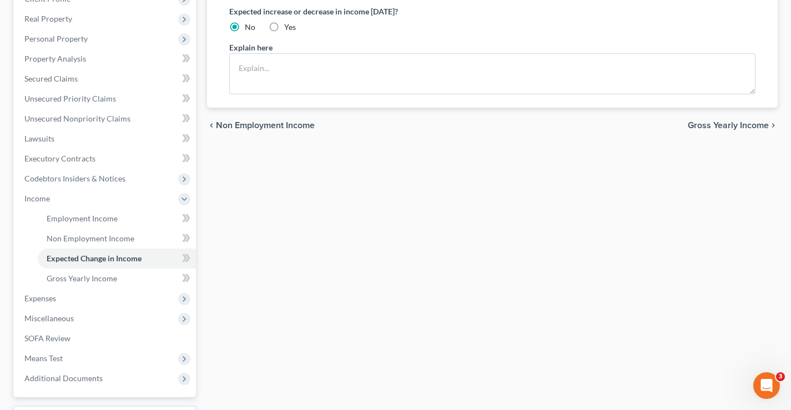
click at [711, 128] on span "Gross Yearly Income" at bounding box center [728, 125] width 81 height 9
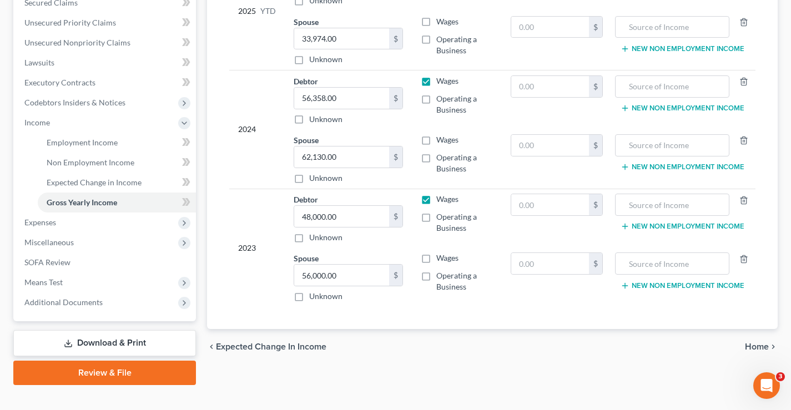
scroll to position [260, 0]
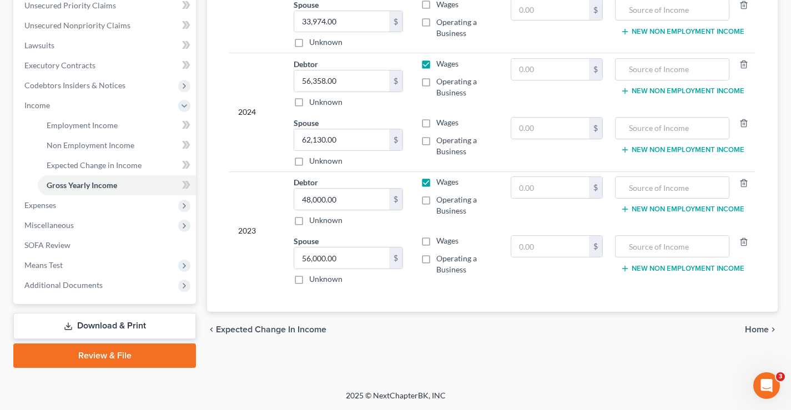
click at [763, 331] on span "Home" at bounding box center [757, 329] width 24 height 9
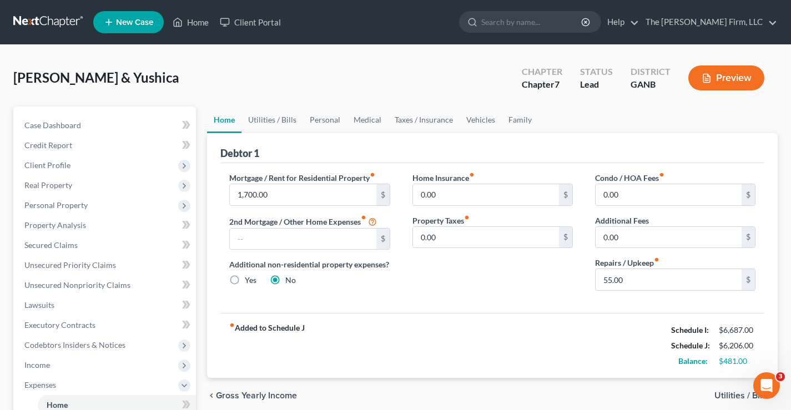
click at [240, 397] on span "Gross Yearly Income" at bounding box center [256, 395] width 81 height 9
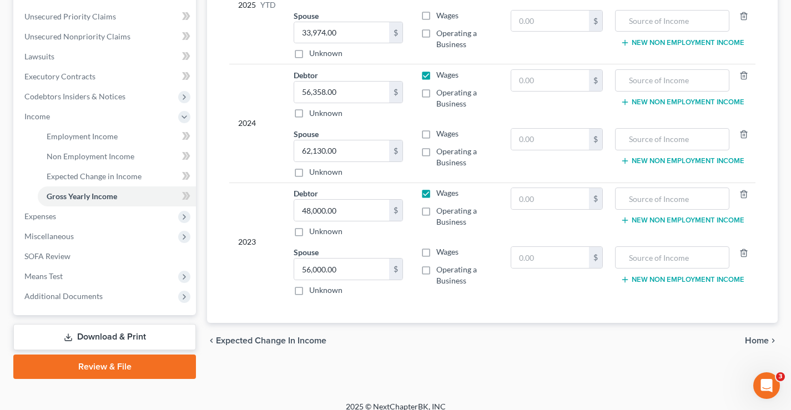
scroll to position [260, 0]
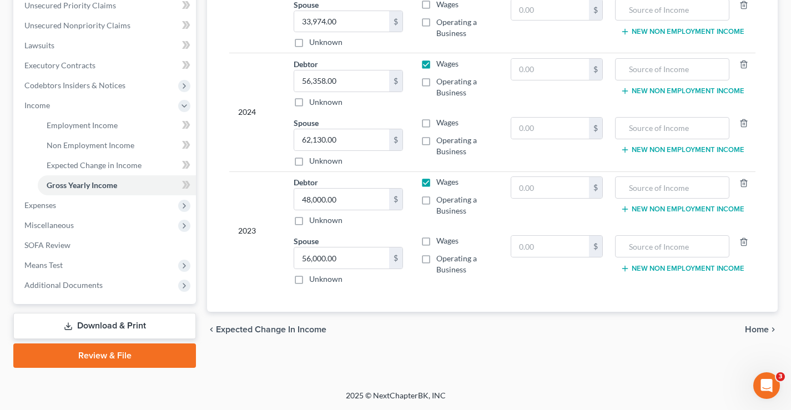
click at [752, 328] on span "Home" at bounding box center [757, 329] width 24 height 9
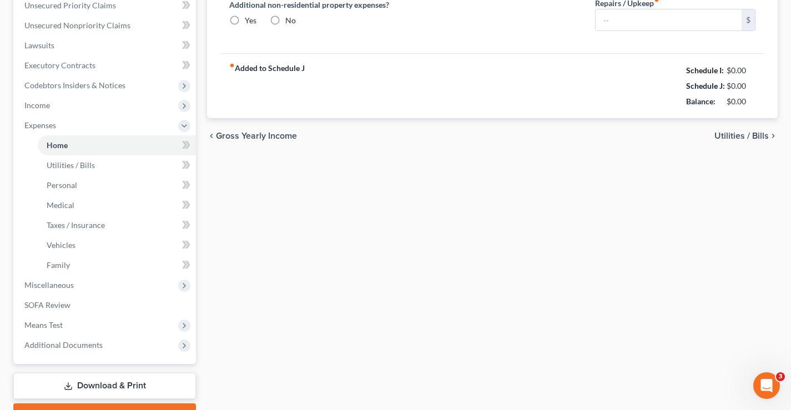
type input "1,700.00"
radio input "true"
type input "0.00"
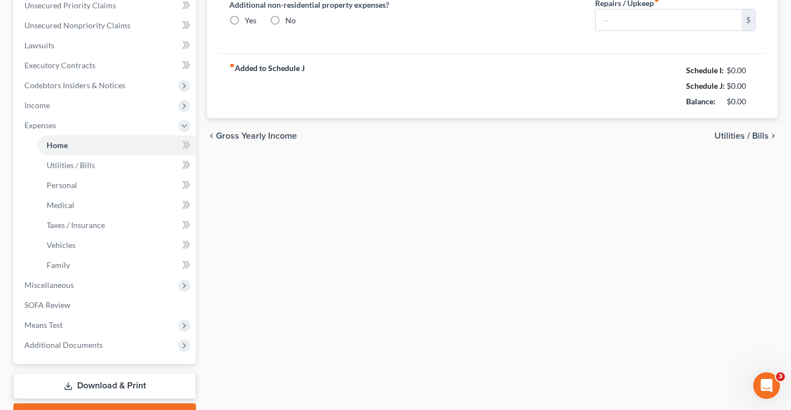
type input "0.00"
type input "55.00"
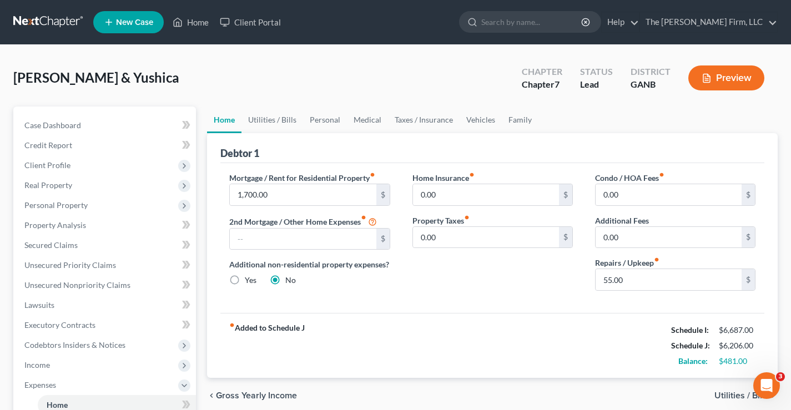
click at [721, 393] on span "Utilities / Bills" at bounding box center [741, 395] width 54 height 9
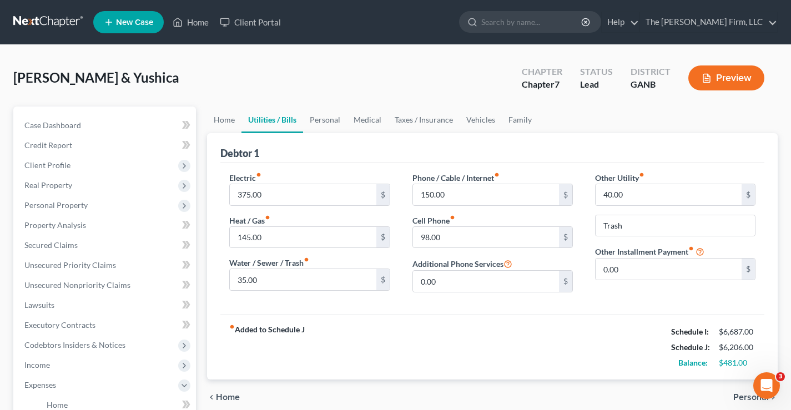
click at [742, 395] on span "Personal" at bounding box center [751, 397] width 36 height 9
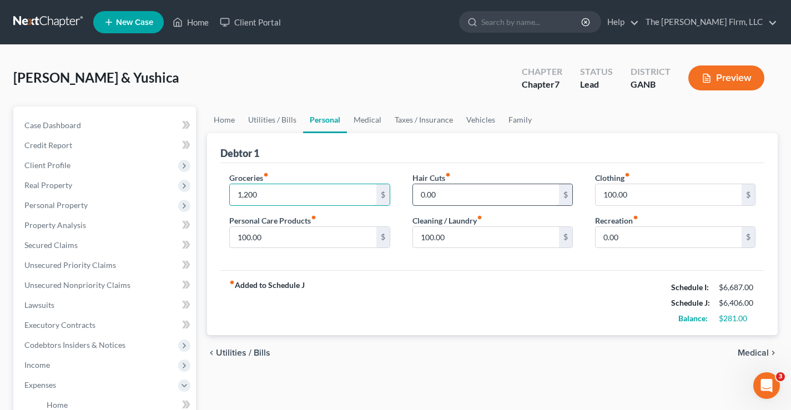
type input "1,200"
type input "40"
click at [748, 354] on span "Medical" at bounding box center [753, 353] width 31 height 9
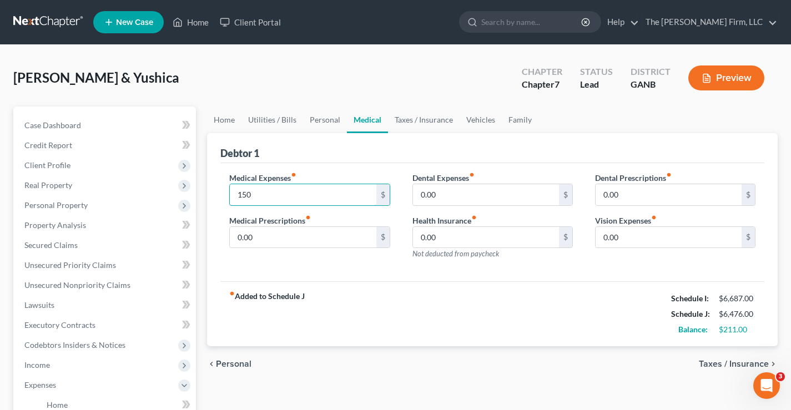
type input "150"
click at [708, 365] on span "Taxes / Insurance" at bounding box center [734, 364] width 70 height 9
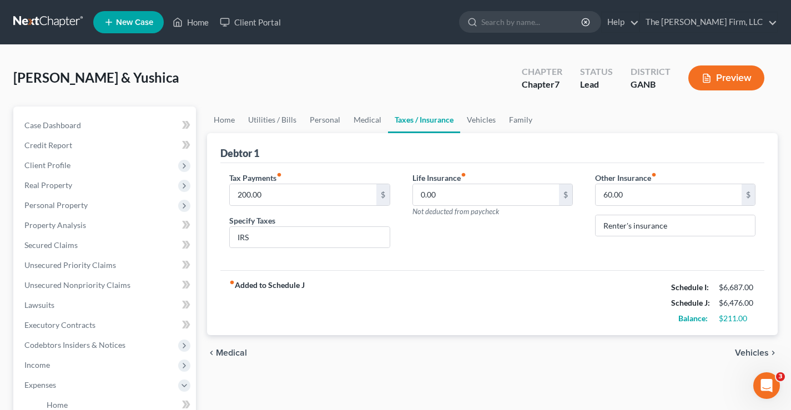
click at [756, 354] on span "Vehicles" at bounding box center [752, 353] width 34 height 9
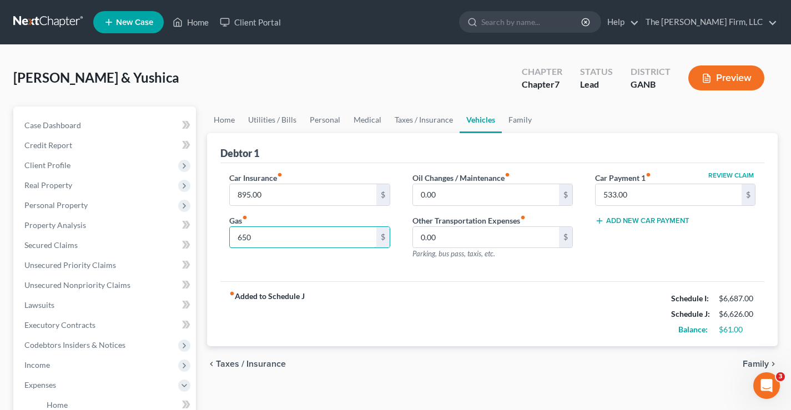
type input "650"
click at [457, 239] on input "0.00" at bounding box center [486, 237] width 146 height 21
click at [751, 367] on span "Family" at bounding box center [756, 364] width 26 height 9
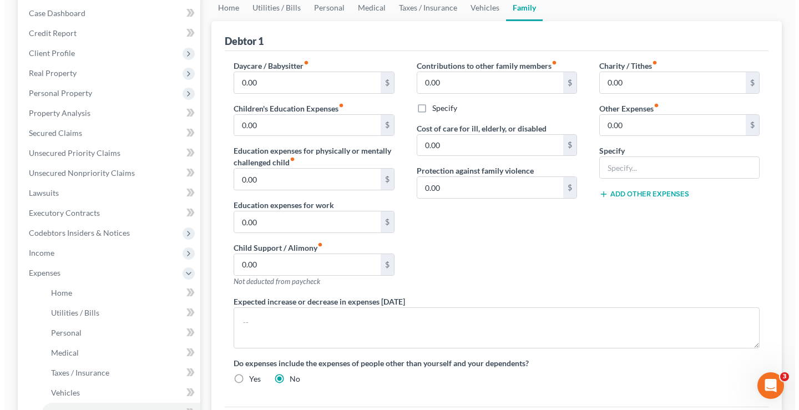
scroll to position [222, 0]
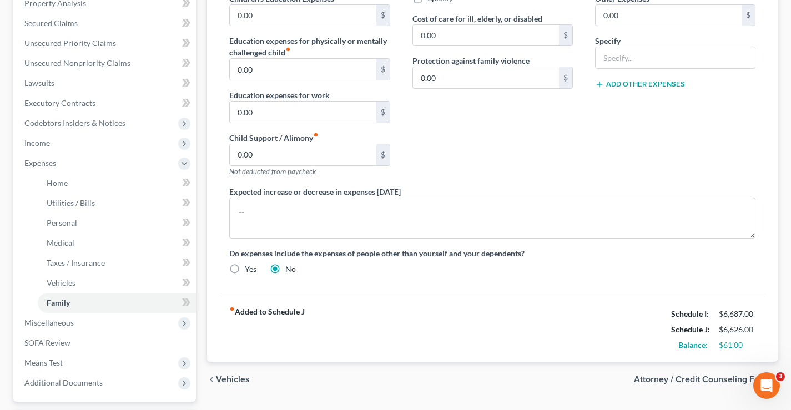
click at [689, 377] on span "Attorney / Credit Counseling Fees" at bounding box center [701, 379] width 135 height 9
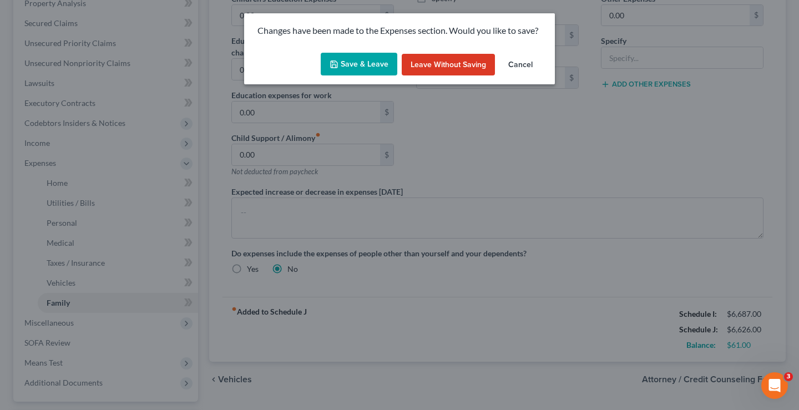
click at [351, 52] on div "Save & Leave Leave without Saving Cancel" at bounding box center [399, 66] width 311 height 37
click at [352, 62] on button "Save & Leave" at bounding box center [359, 64] width 77 height 23
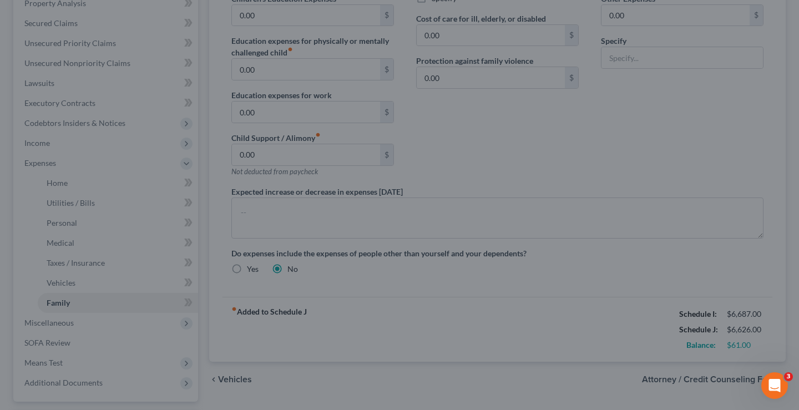
select select "0"
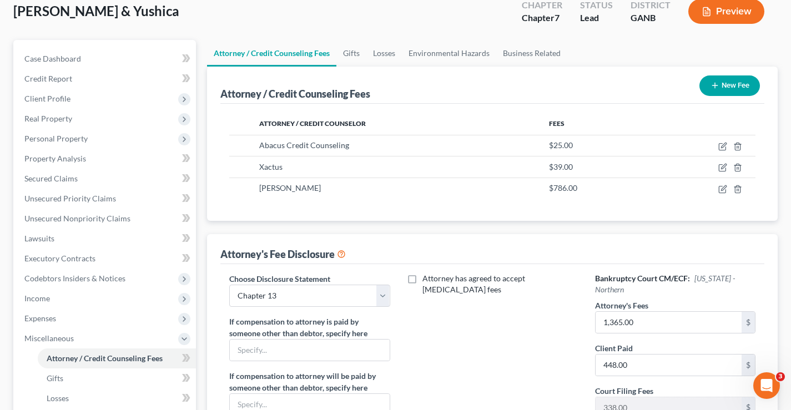
scroll to position [74, 0]
